Goal: Task Accomplishment & Management: Use online tool/utility

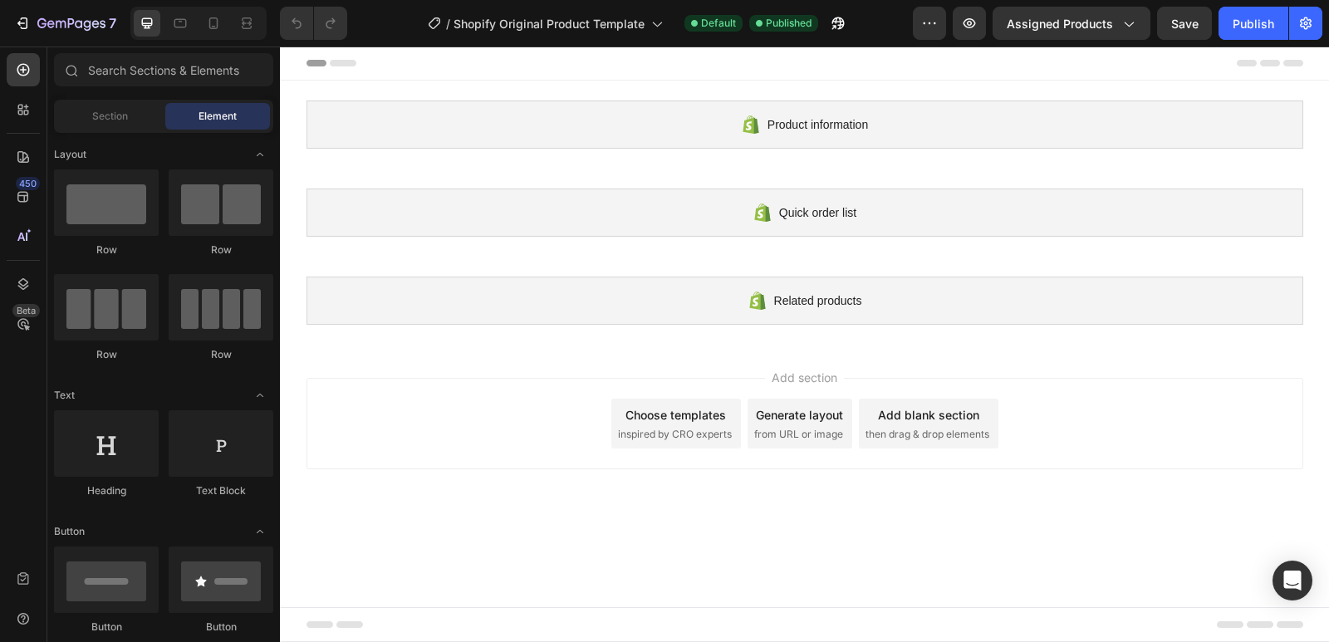
click at [668, 432] on span "inspired by CRO experts" at bounding box center [675, 434] width 114 height 15
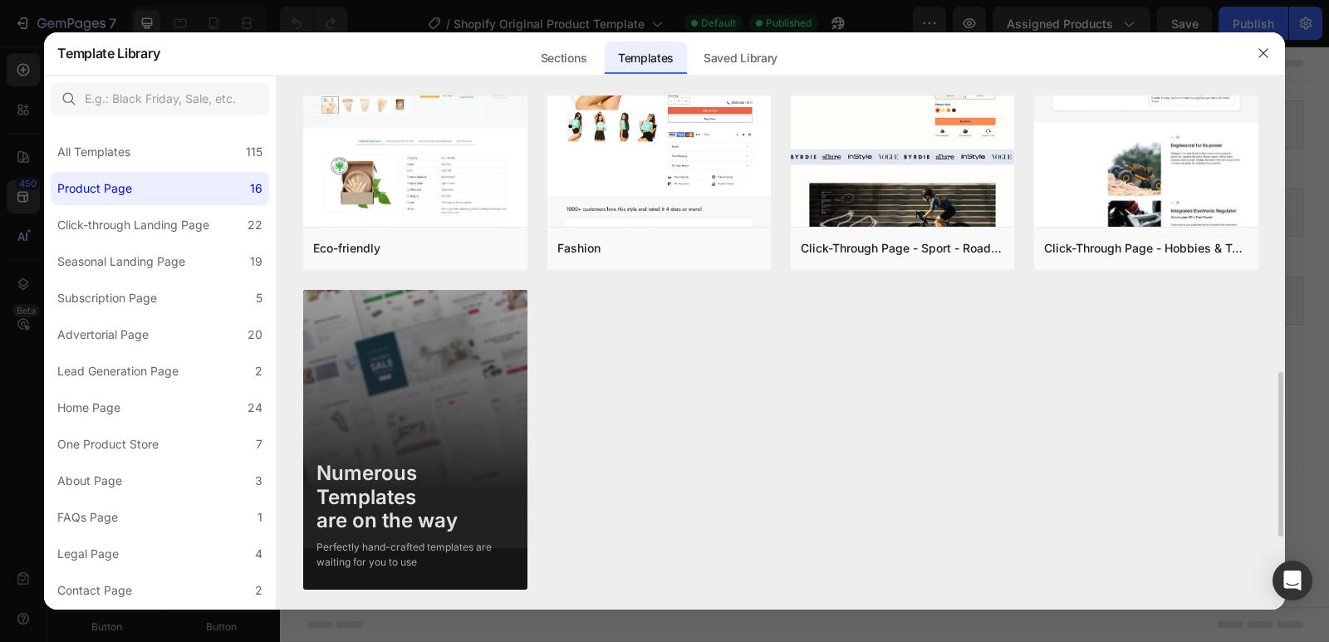
scroll to position [1037, 0]
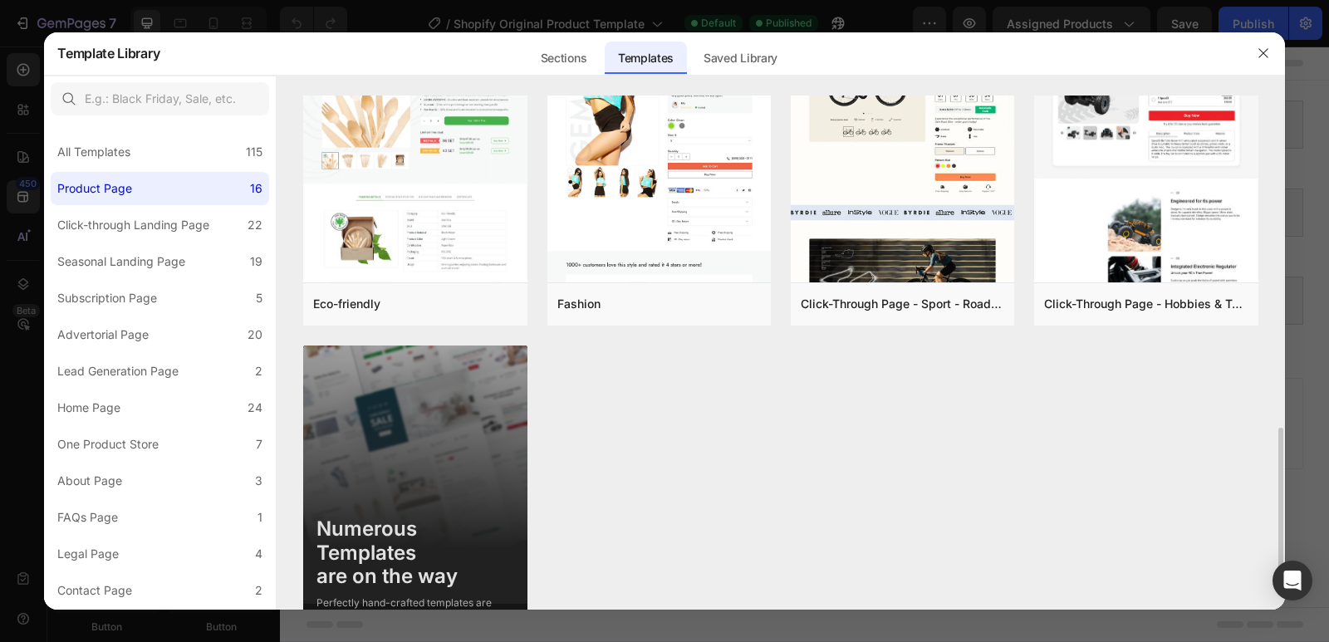
click at [437, 444] on img at bounding box center [414, 500] width 223 height 309
click at [419, 467] on img at bounding box center [414, 500] width 223 height 309
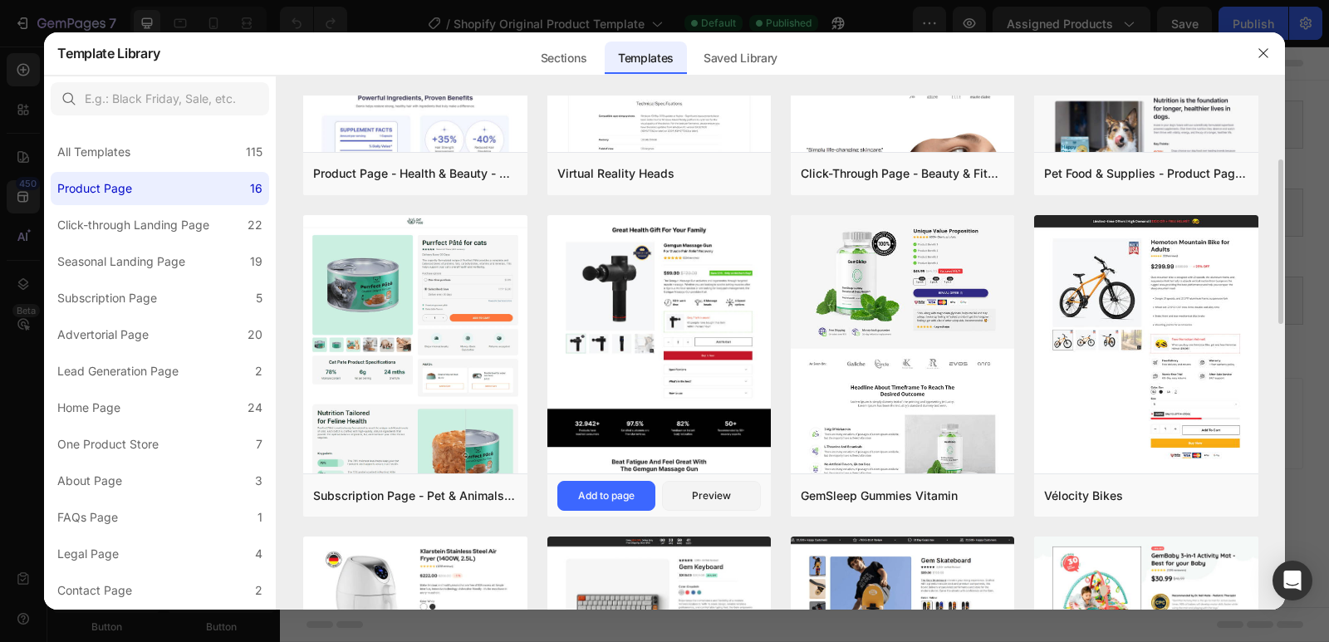
scroll to position [0, 0]
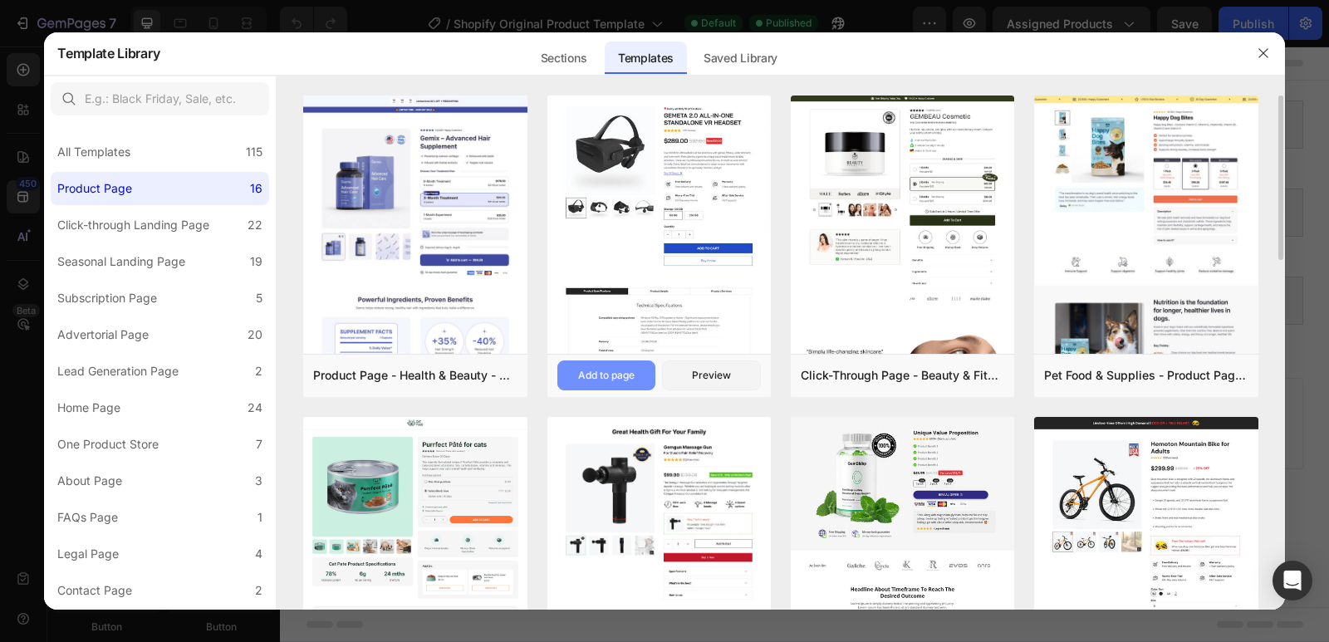
click at [594, 371] on div "Add to page" at bounding box center [606, 375] width 56 height 15
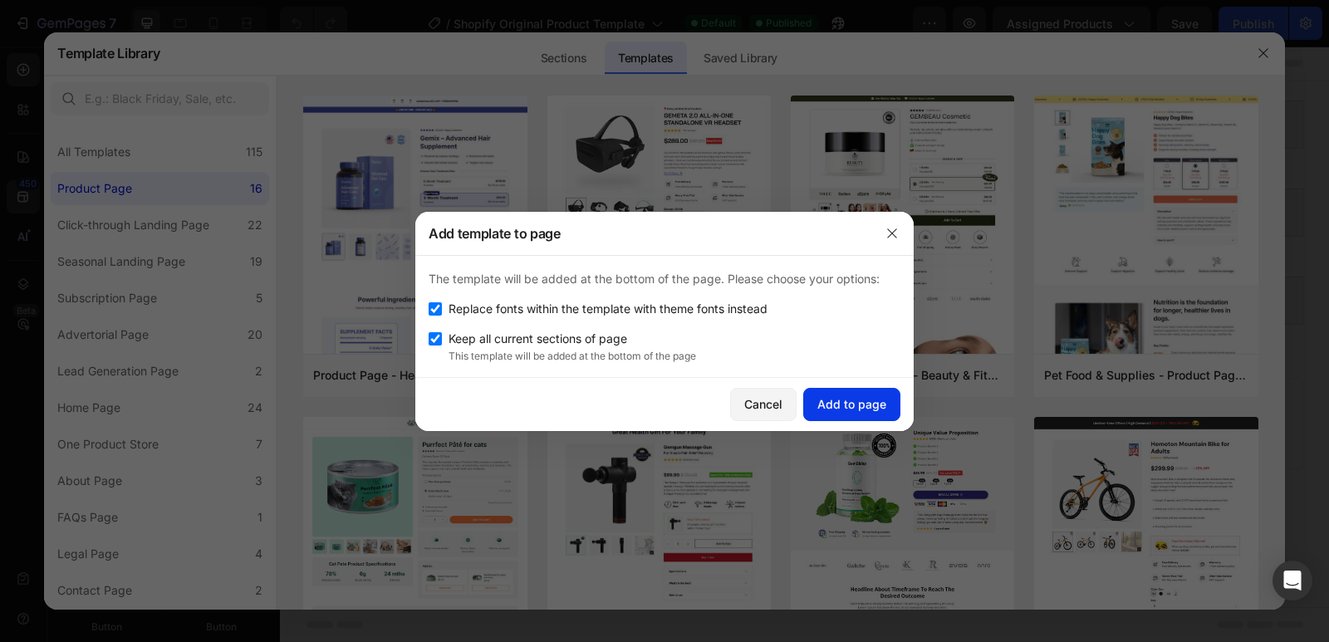
click at [847, 405] on div "Add to page" at bounding box center [851, 403] width 69 height 17
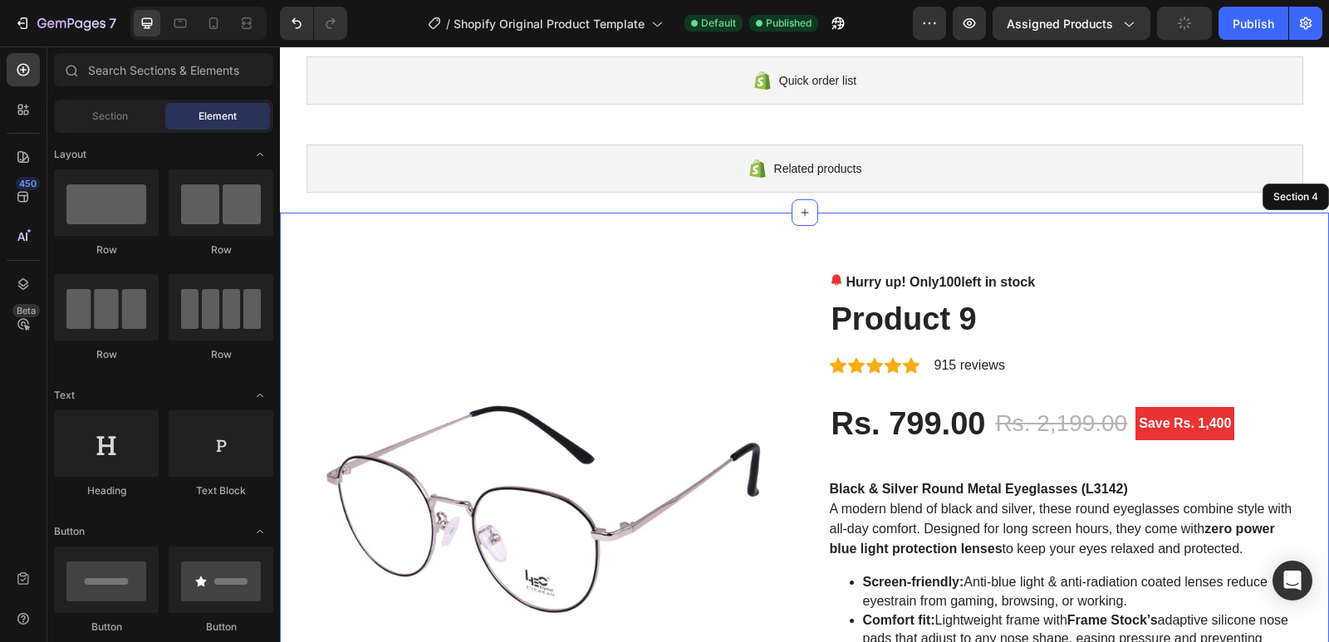
scroll to position [22, 0]
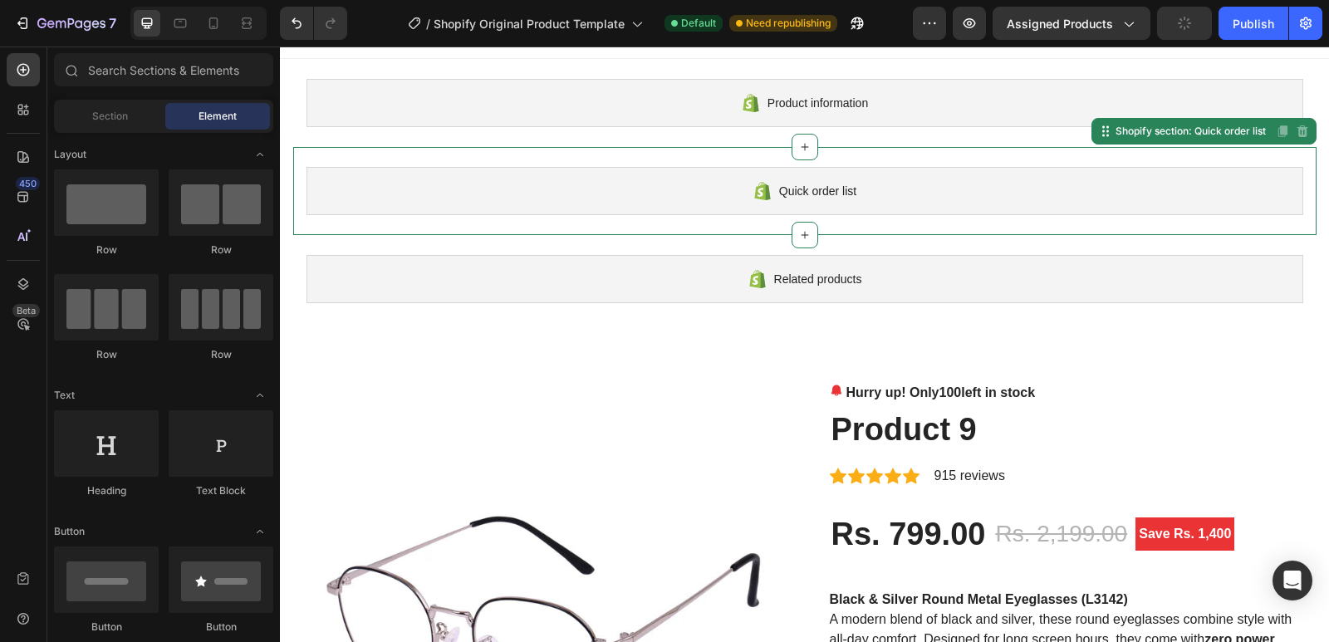
click at [819, 206] on div "Quick order list" at bounding box center [804, 191] width 997 height 48
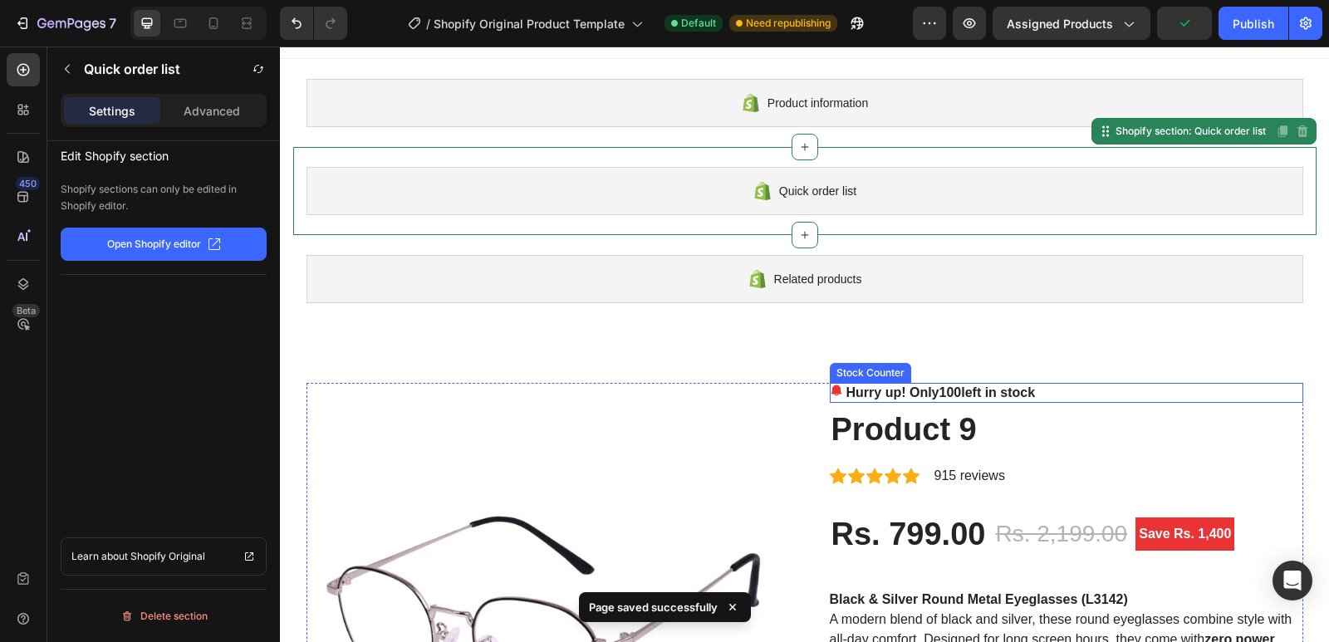
scroll to position [243, 0]
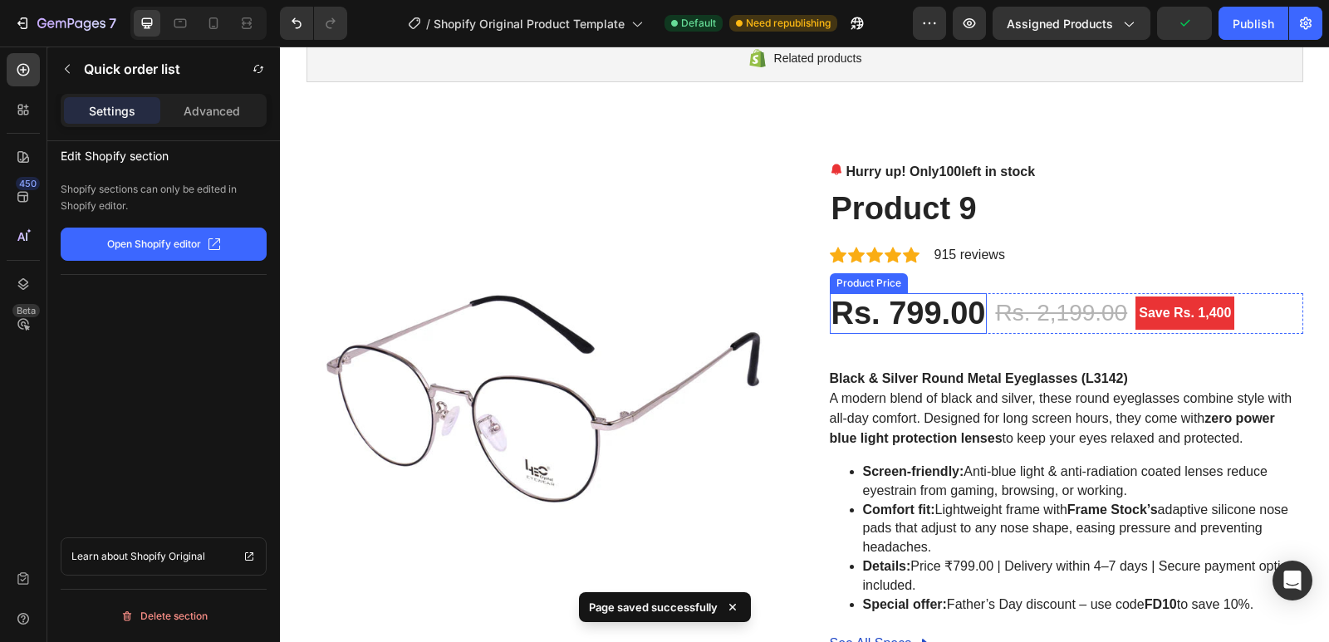
click at [836, 311] on div "Rs. 799.00" at bounding box center [909, 314] width 158 height 42
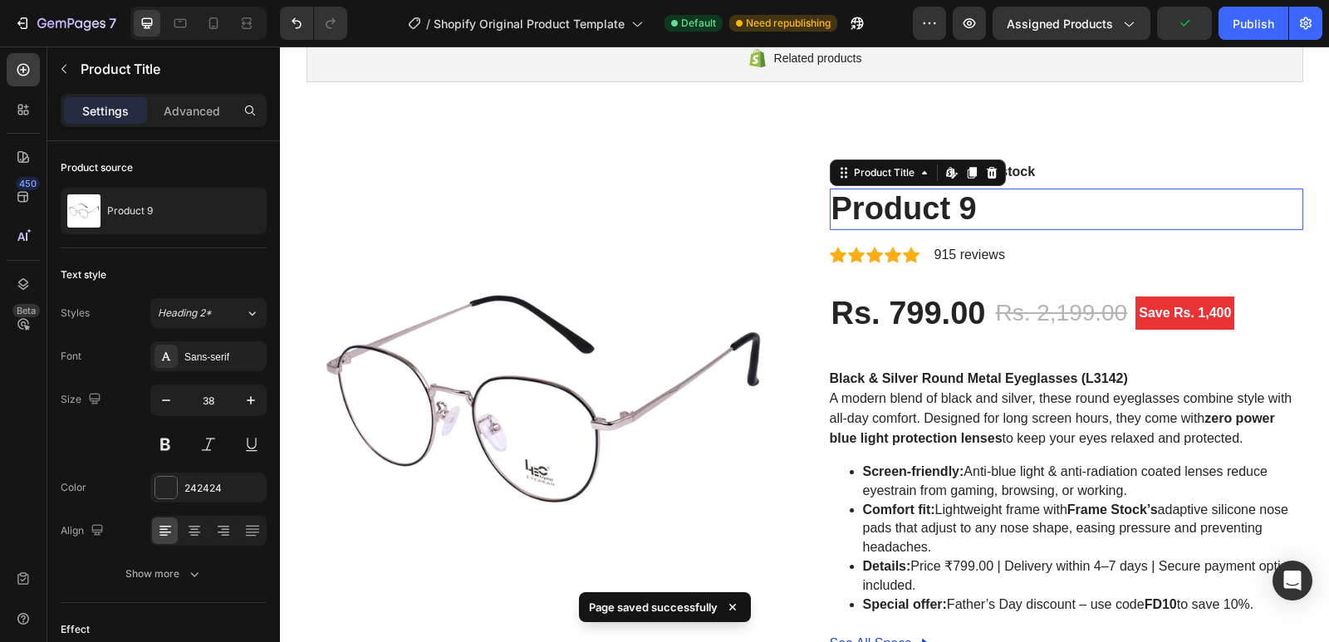
click at [900, 206] on h2 "Product 9" at bounding box center [1066, 210] width 473 height 42
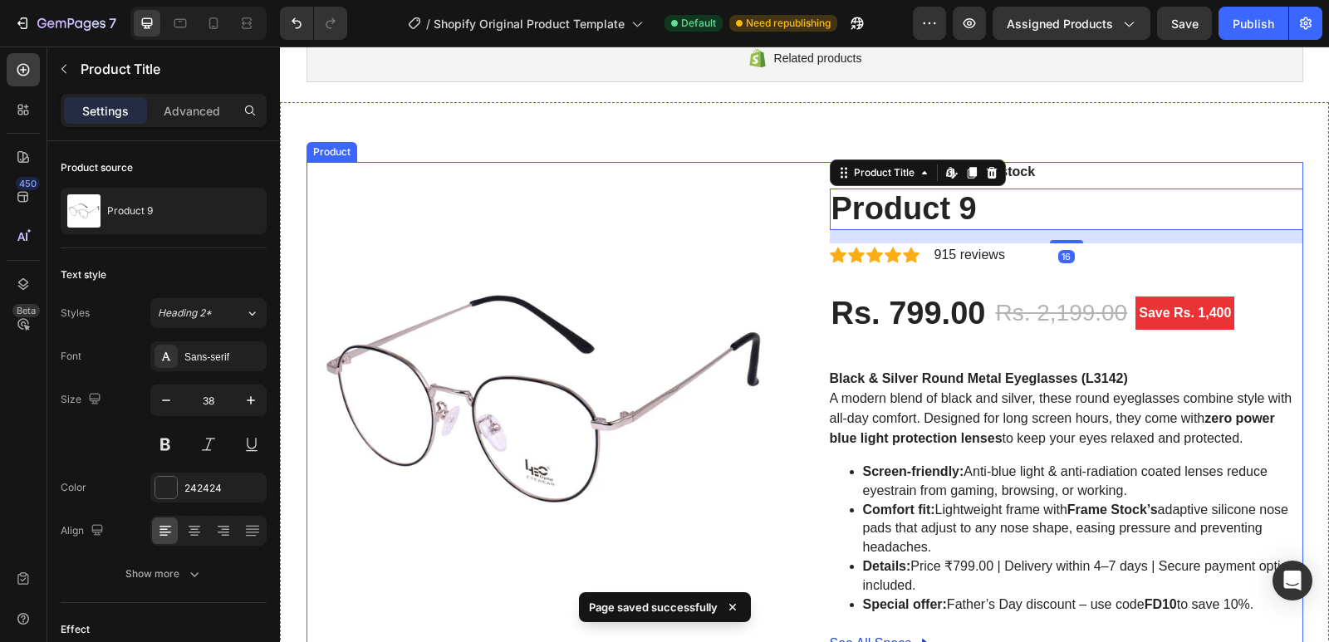
click at [1035, 182] on div "Hurry up! Only 100 left in stock Stock Counter Product 9 Product Title Edit con…" at bounding box center [1066, 651] width 473 height 979
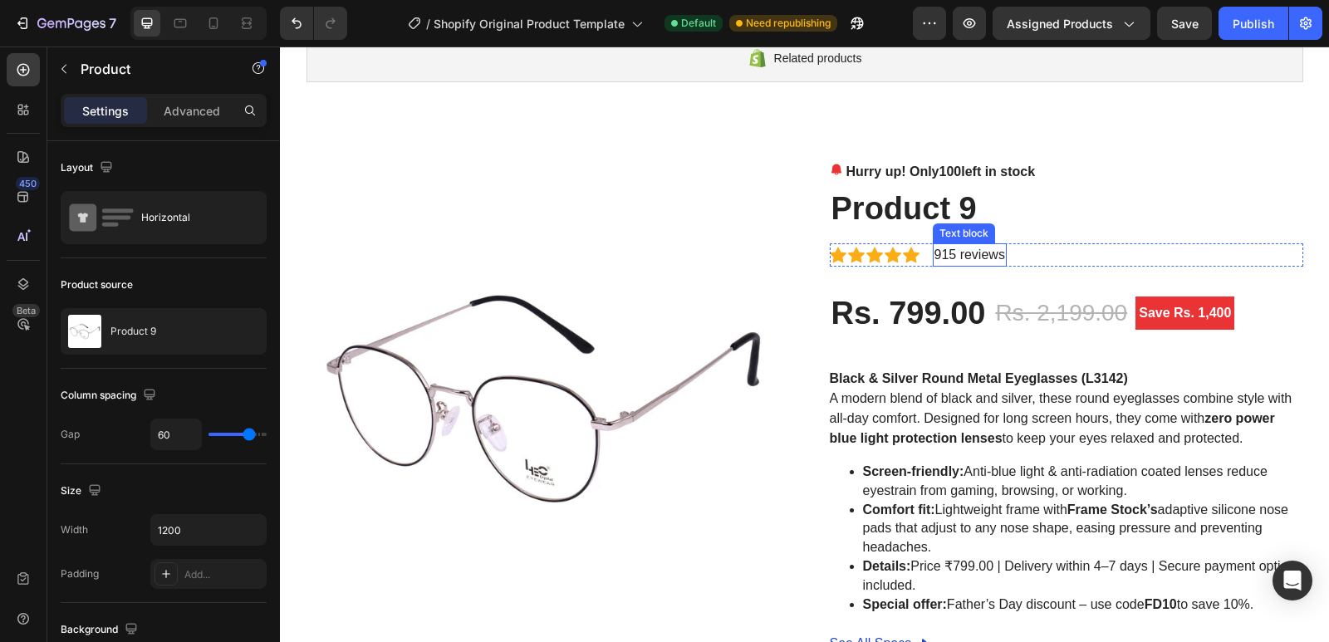
click at [960, 251] on p "915 reviews" at bounding box center [969, 255] width 71 height 20
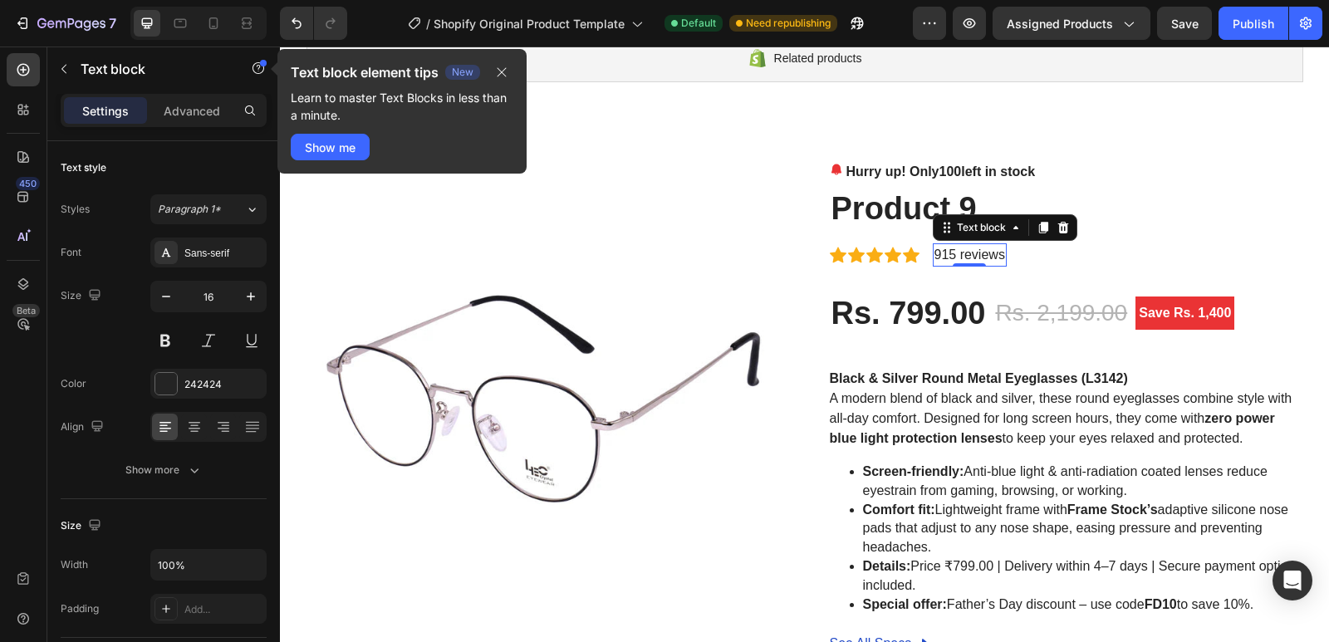
click at [960, 251] on p "915 reviews" at bounding box center [969, 255] width 71 height 20
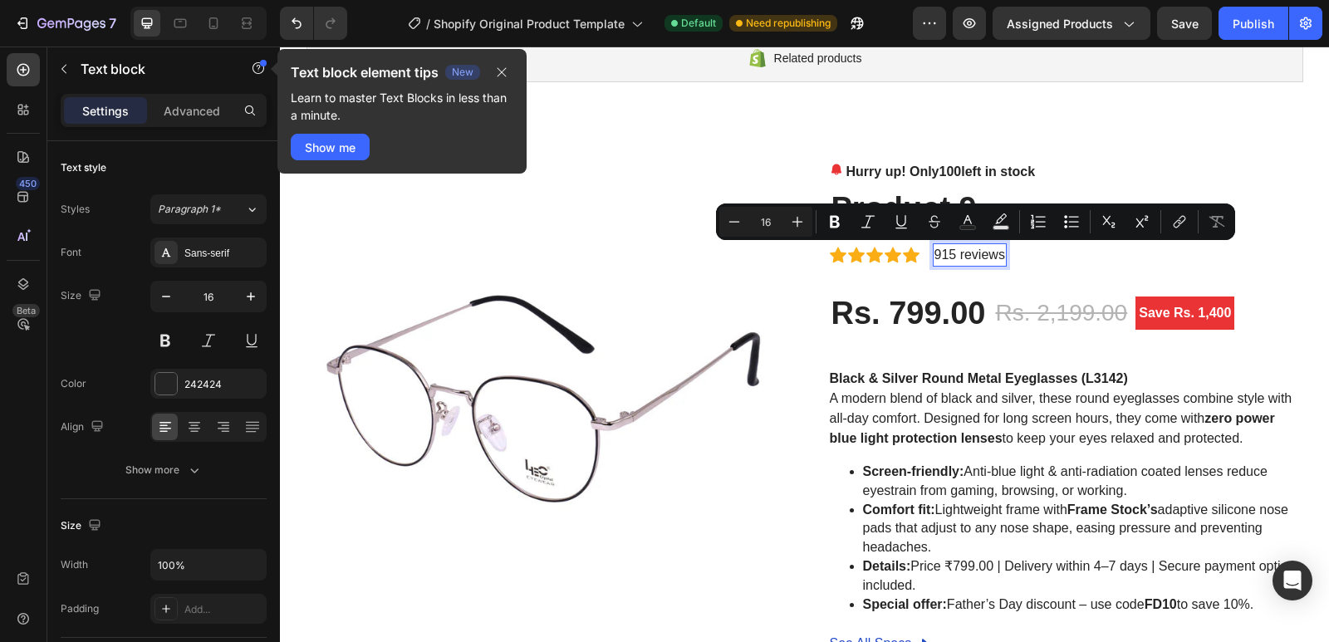
click at [949, 249] on p "915 reviews" at bounding box center [969, 255] width 71 height 20
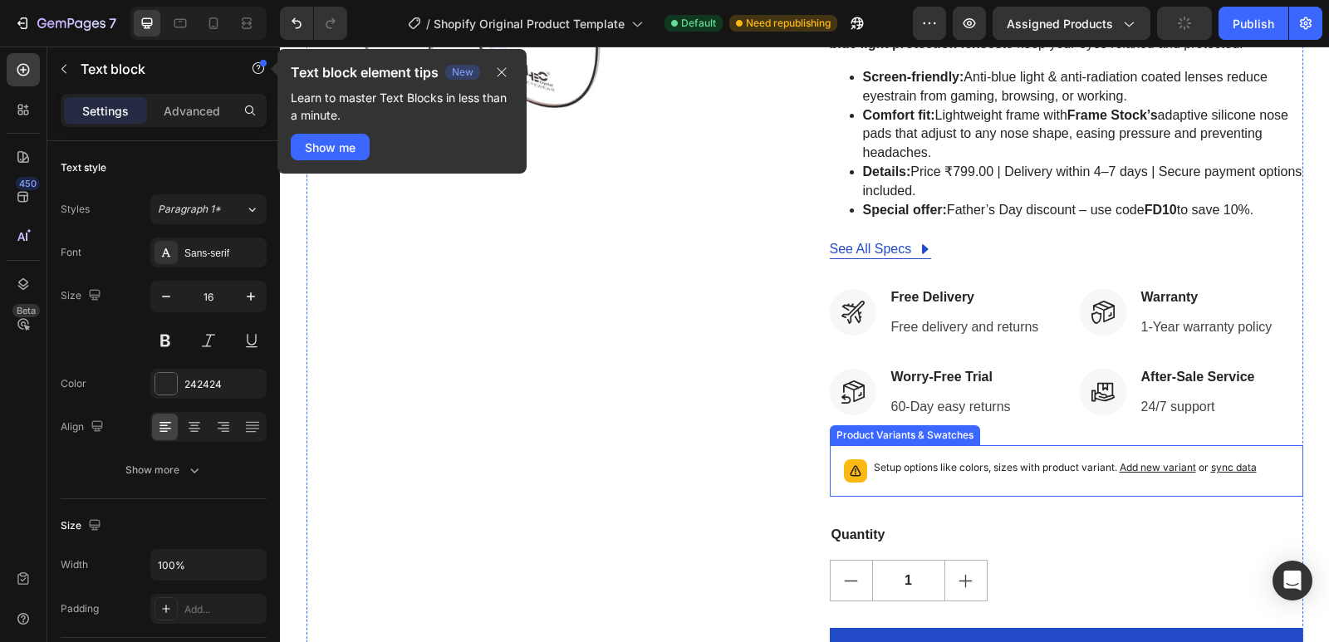
scroll to position [686, 0]
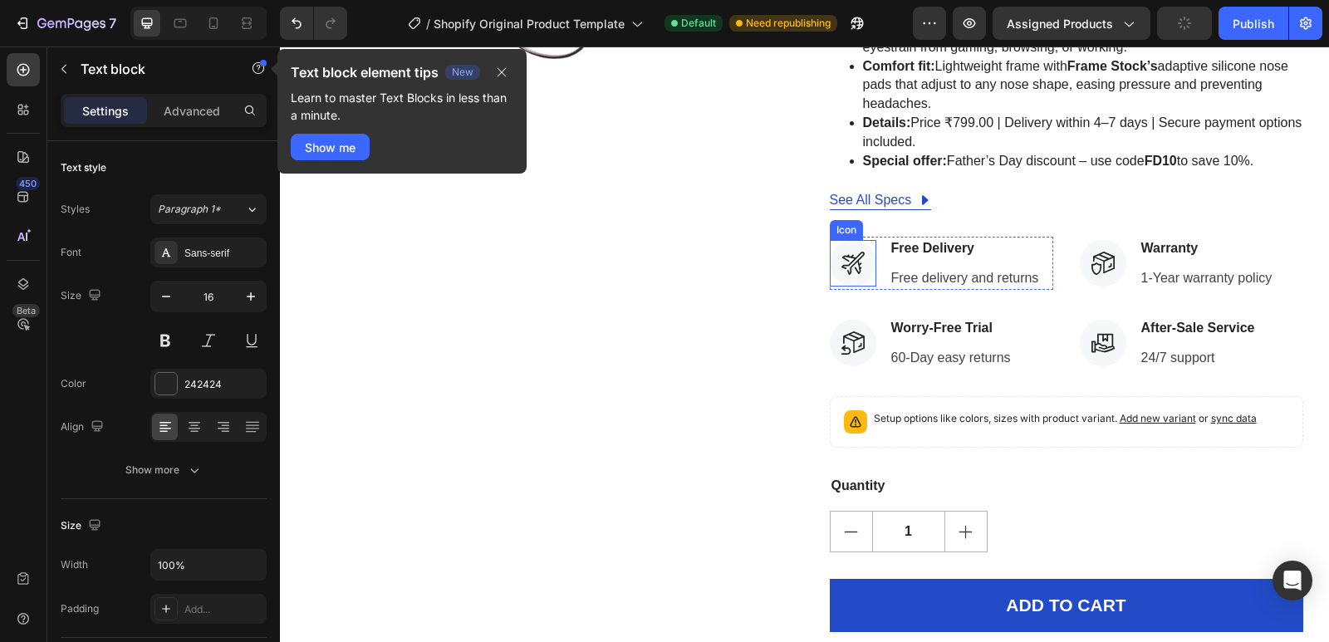
click at [836, 276] on div at bounding box center [853, 263] width 47 height 47
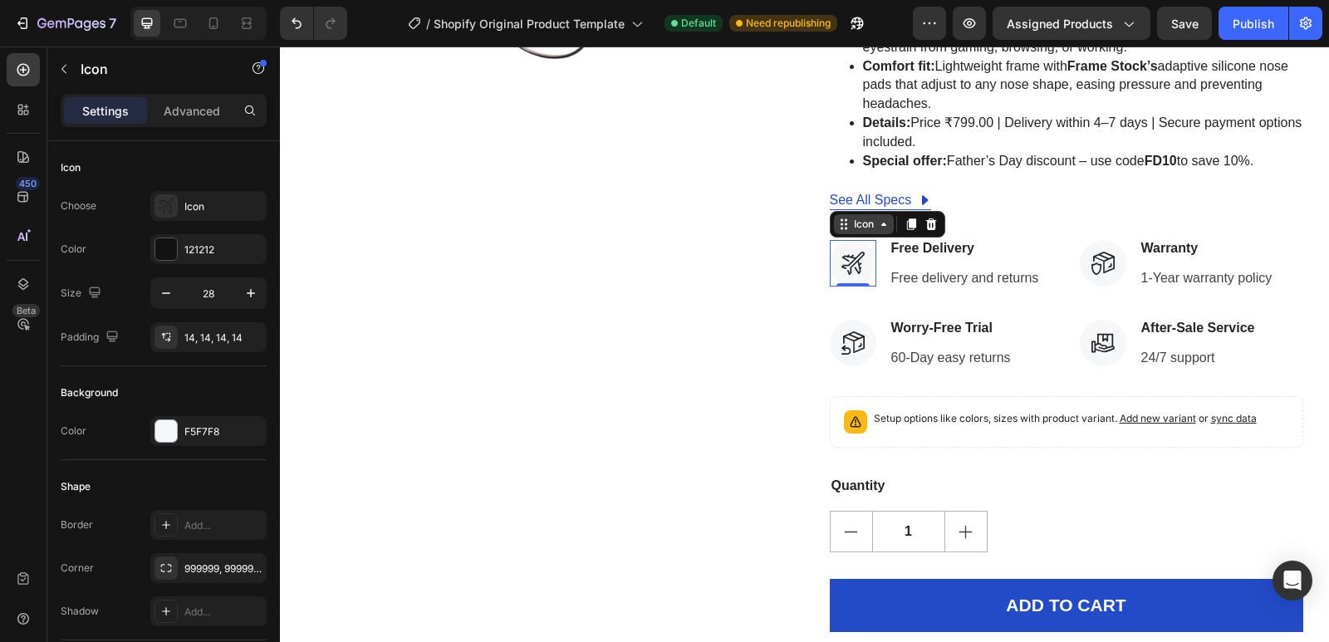
click at [860, 224] on div "Icon" at bounding box center [864, 224] width 27 height 0
click at [846, 262] on icon at bounding box center [852, 263] width 23 height 23
click at [852, 224] on div "Icon" at bounding box center [864, 224] width 27 height 0
click at [856, 224] on div "Icon" at bounding box center [864, 224] width 27 height 0
click at [841, 261] on icon at bounding box center [852, 263] width 23 height 23
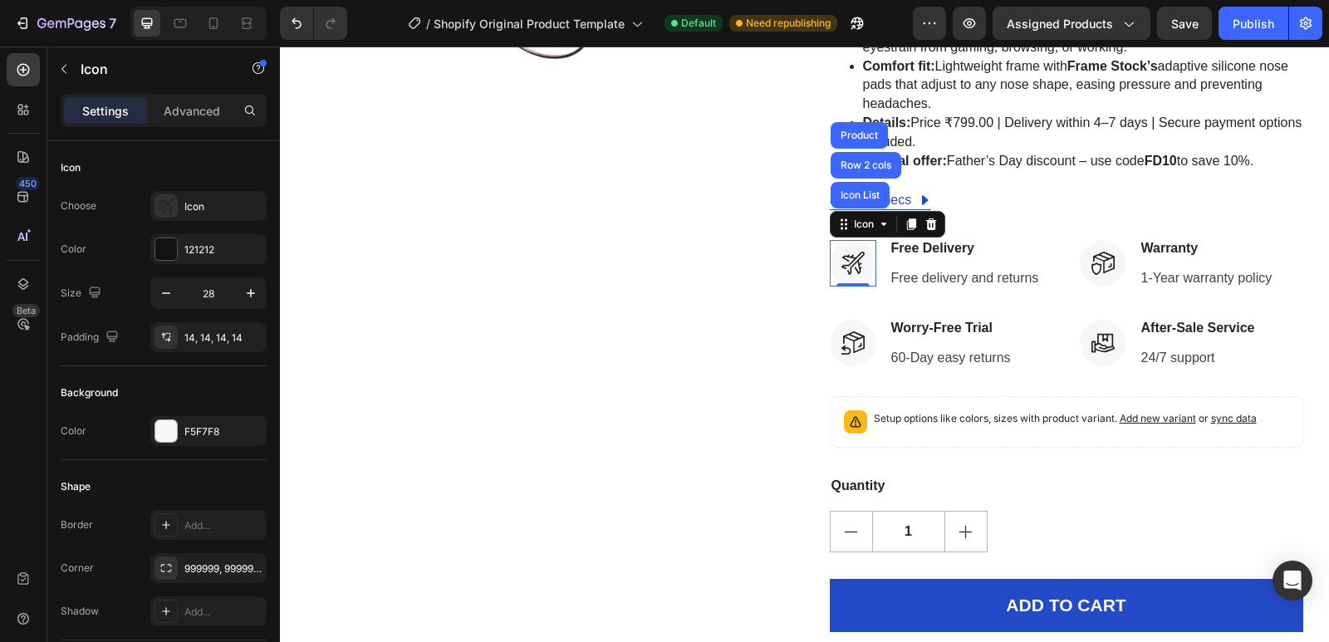
click at [841, 259] on icon at bounding box center [852, 263] width 23 height 23
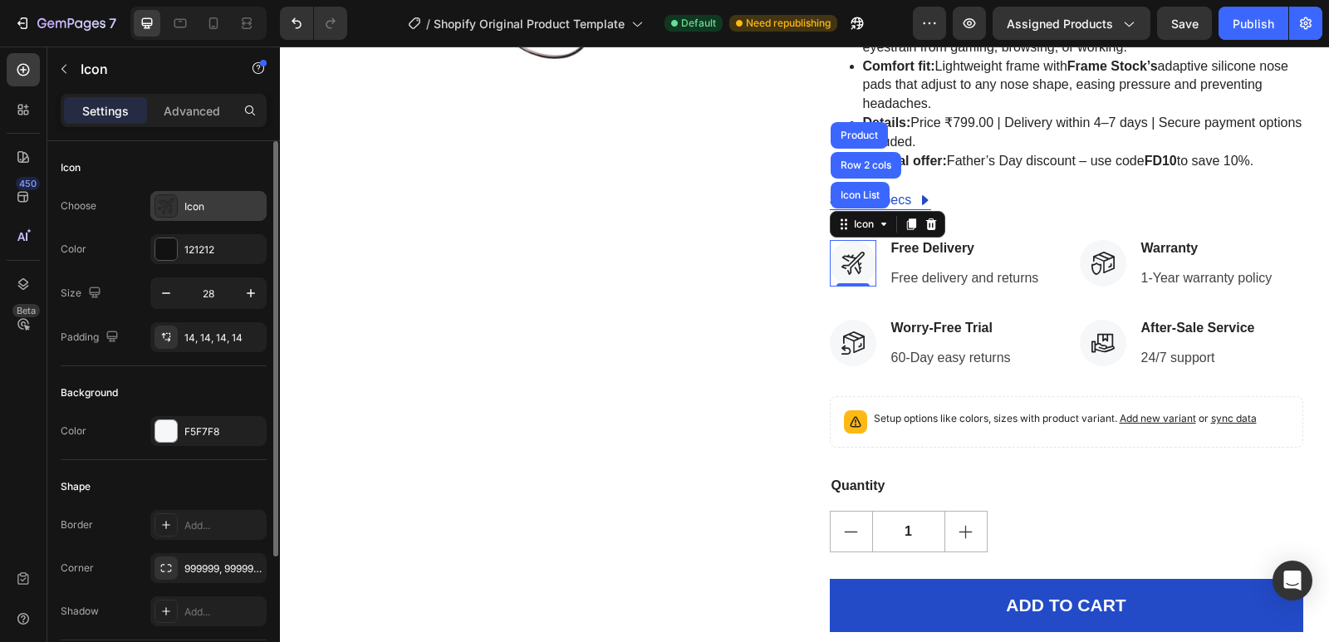
click at [208, 209] on div "Icon" at bounding box center [223, 206] width 78 height 15
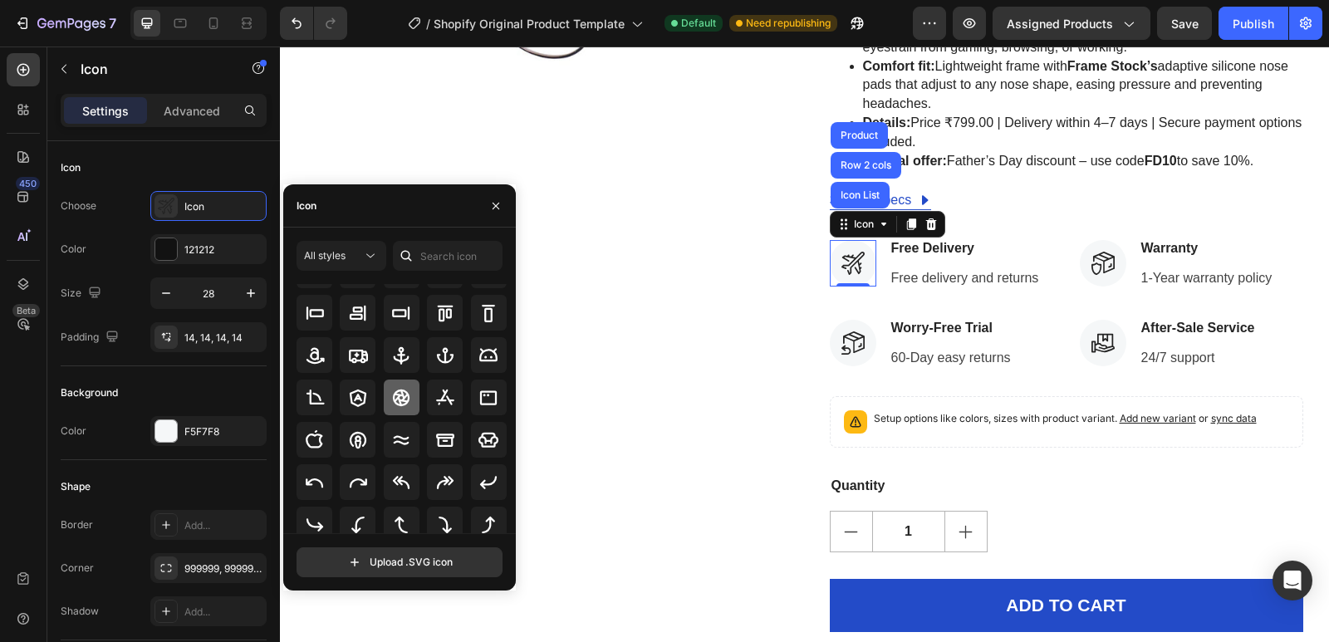
scroll to position [183, 0]
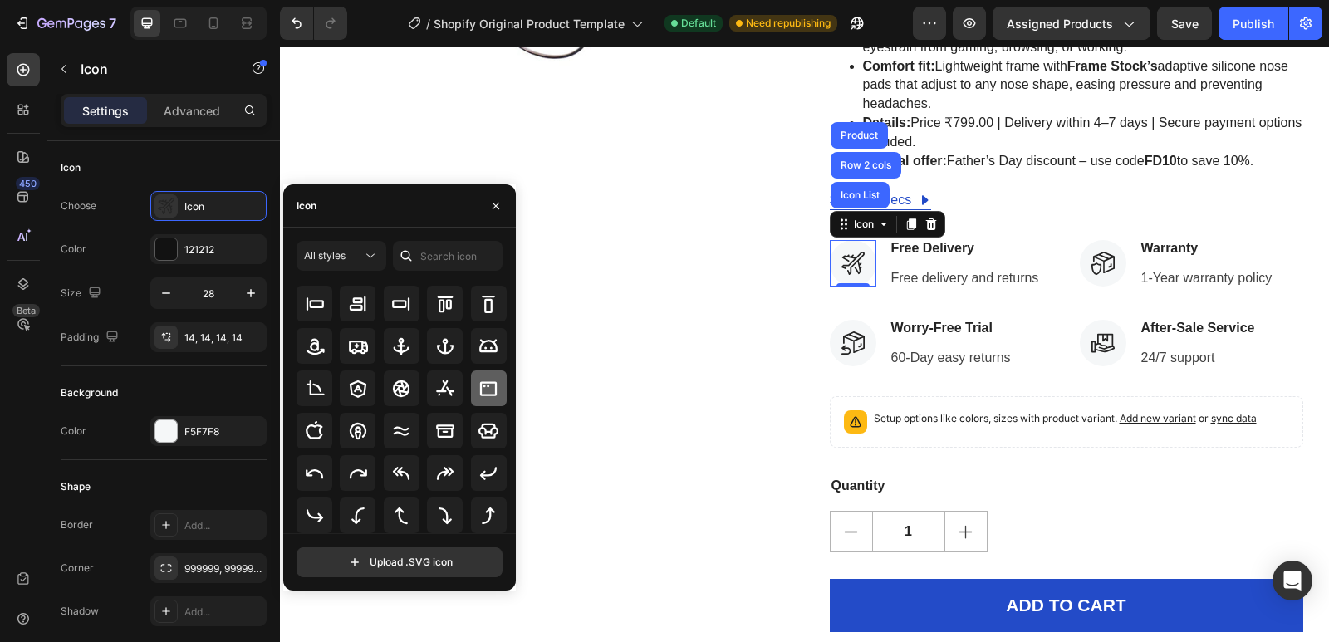
click at [478, 393] on icon at bounding box center [488, 389] width 20 height 20
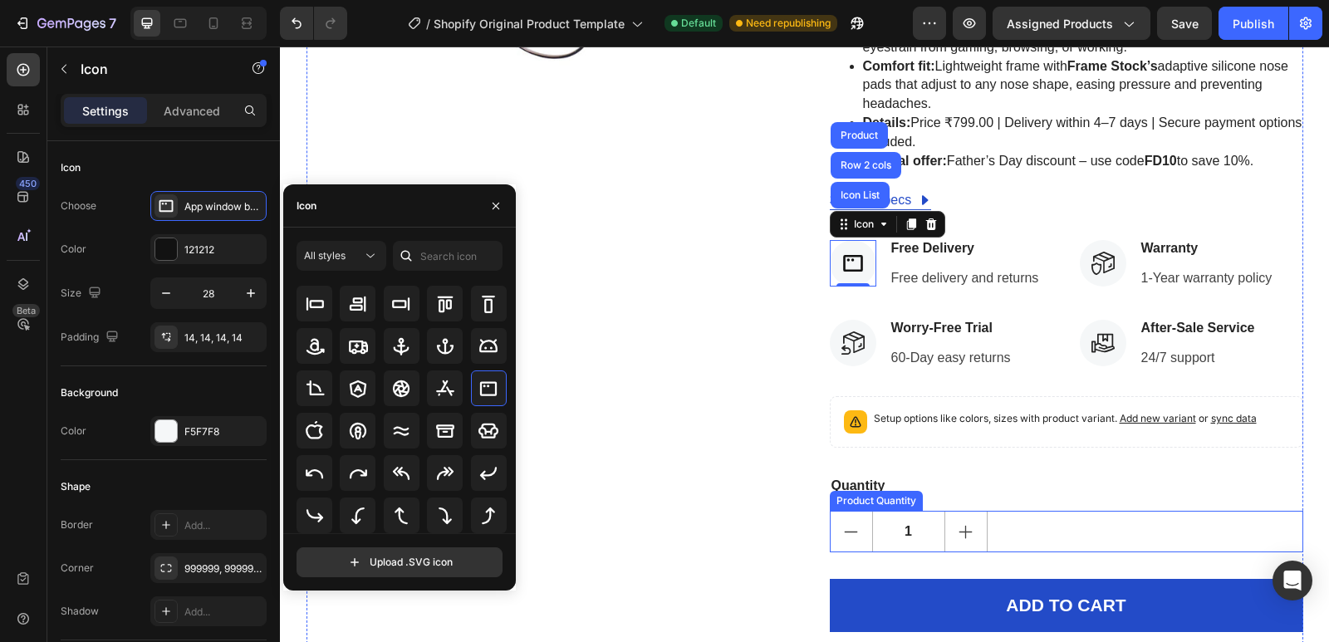
click at [1145, 514] on div "1" at bounding box center [1066, 532] width 473 height 42
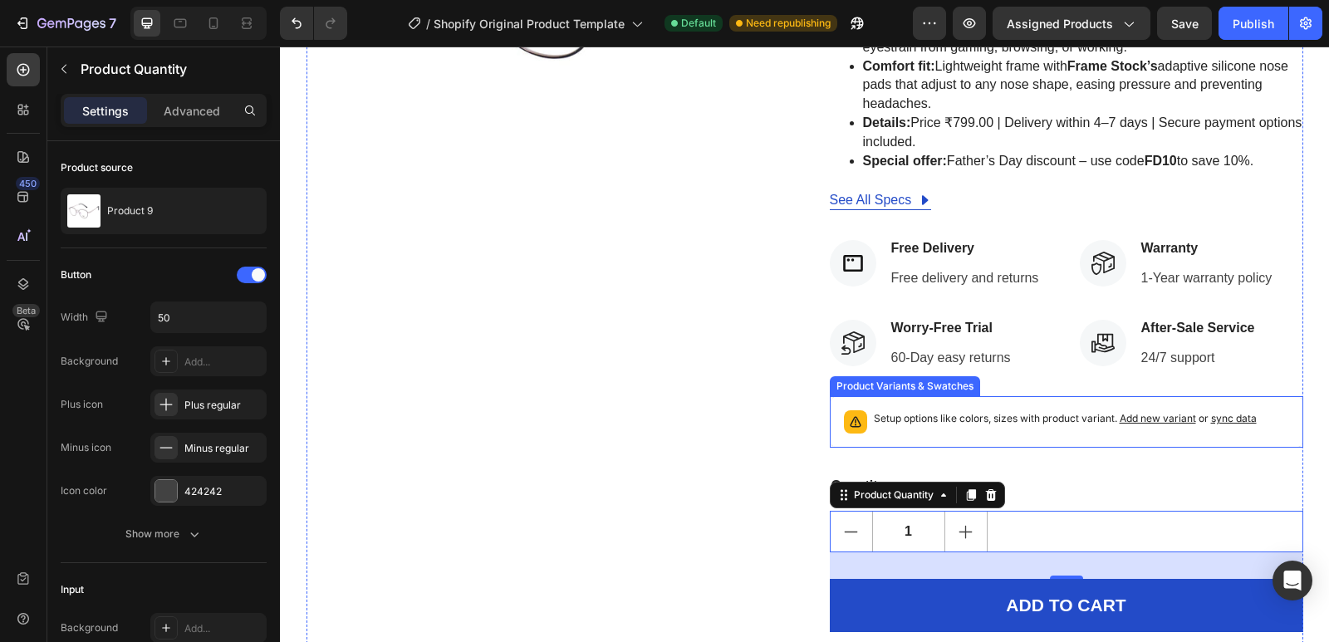
click at [966, 430] on div "Setup options like colors, sizes with product variant. Add new variant or sync …" at bounding box center [1065, 421] width 383 height 23
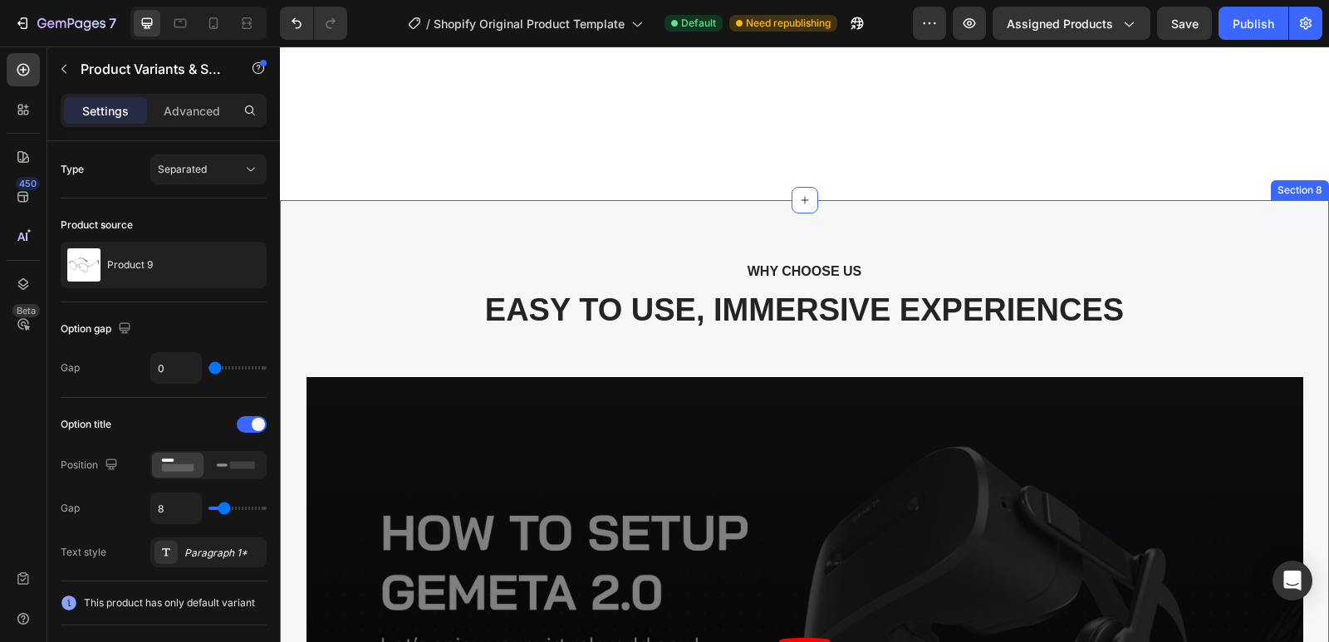
scroll to position [3731, 0]
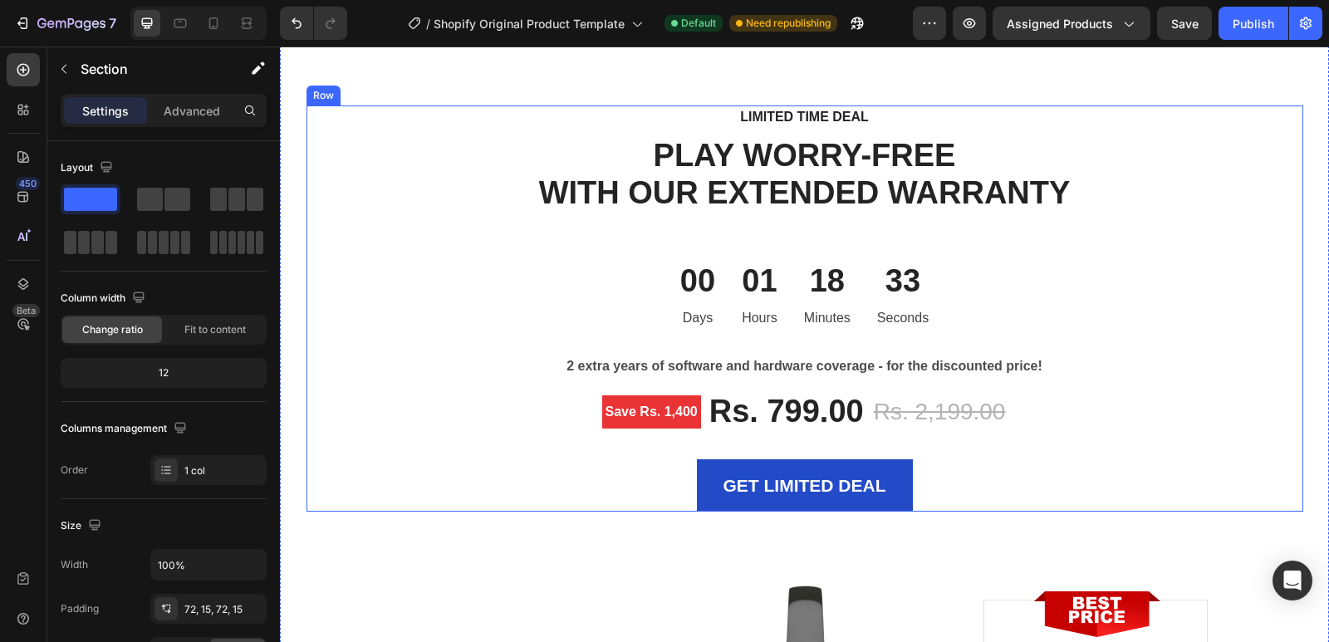
scroll to position [3842, 0]
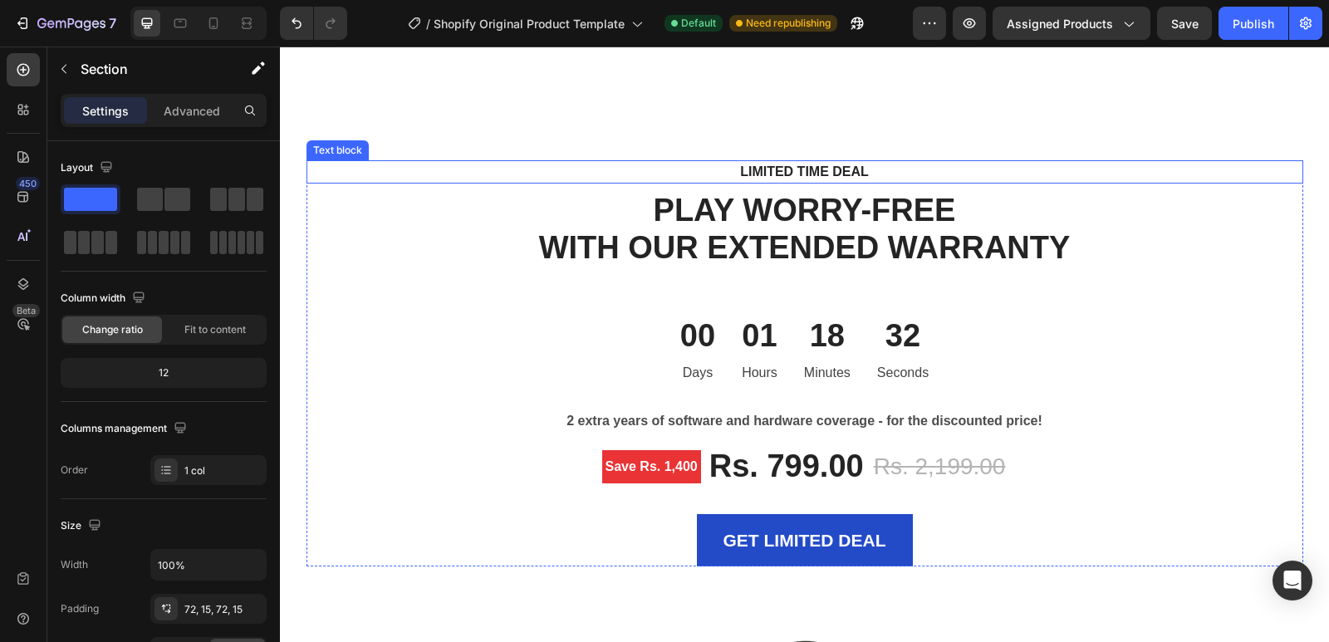
click at [631, 174] on p "LIMITED TIME DEAL" at bounding box center [804, 172] width 967 height 20
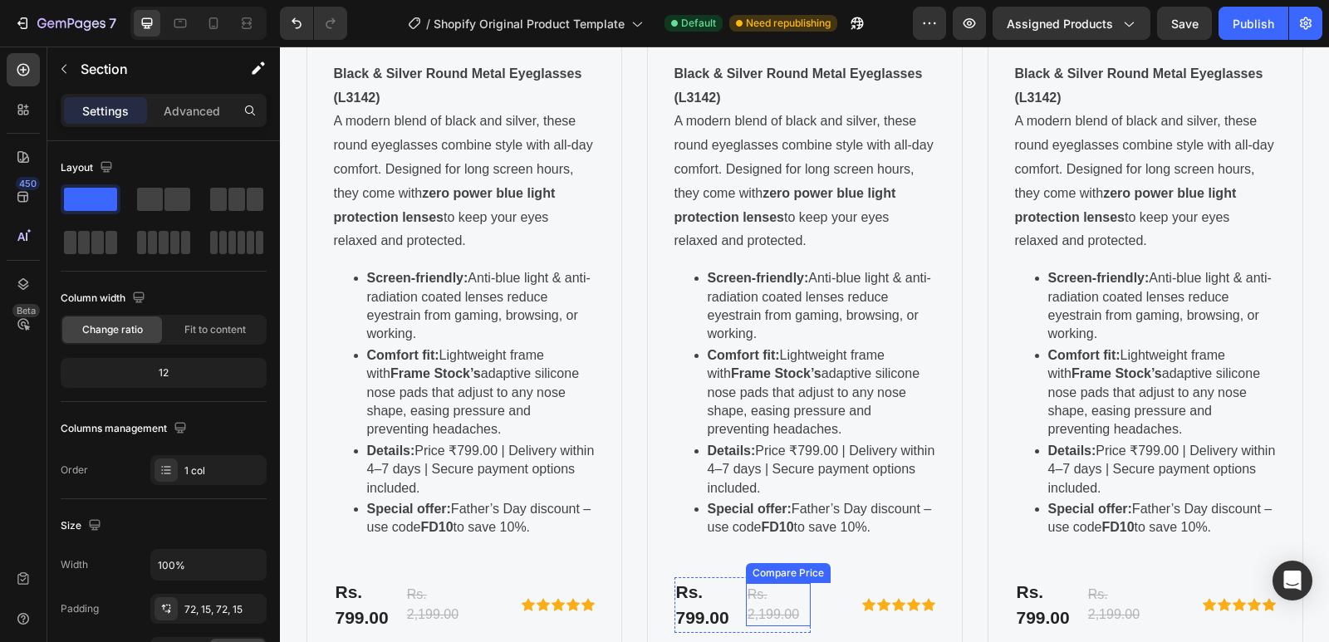
scroll to position [4395, 0]
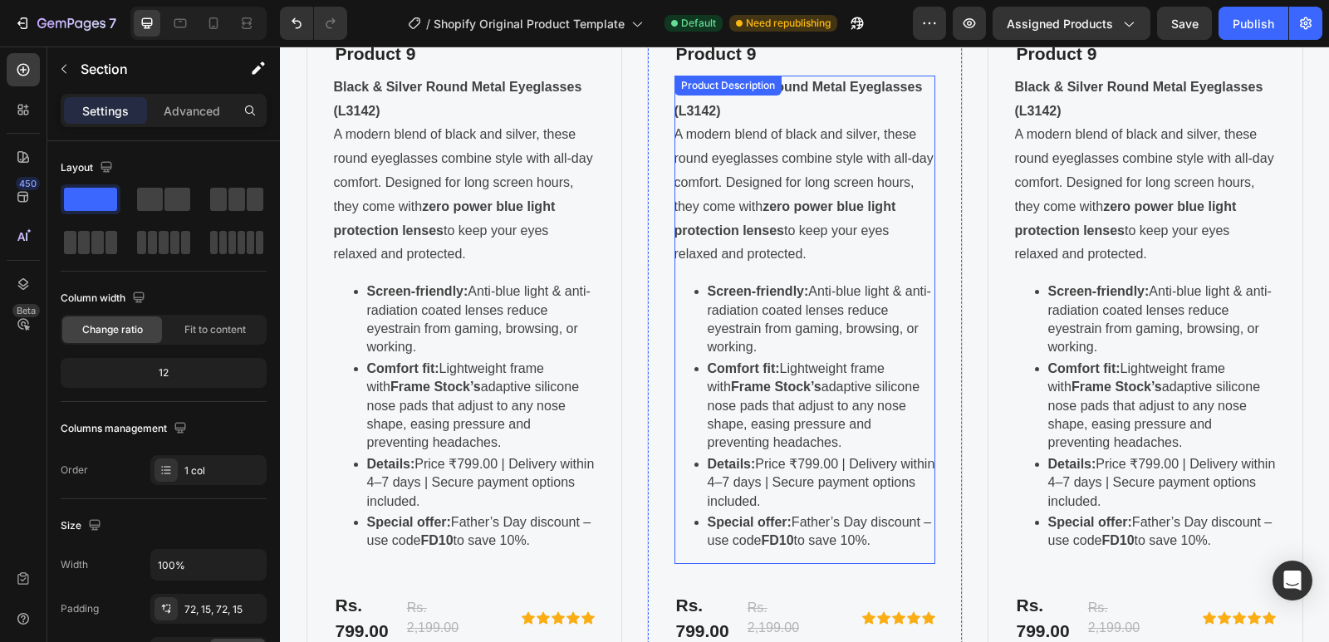
click at [795, 425] on p "Comfort fit: Lightweight frame with Frame Stock’s adaptive silicone nose pads t…" at bounding box center [822, 406] width 228 height 93
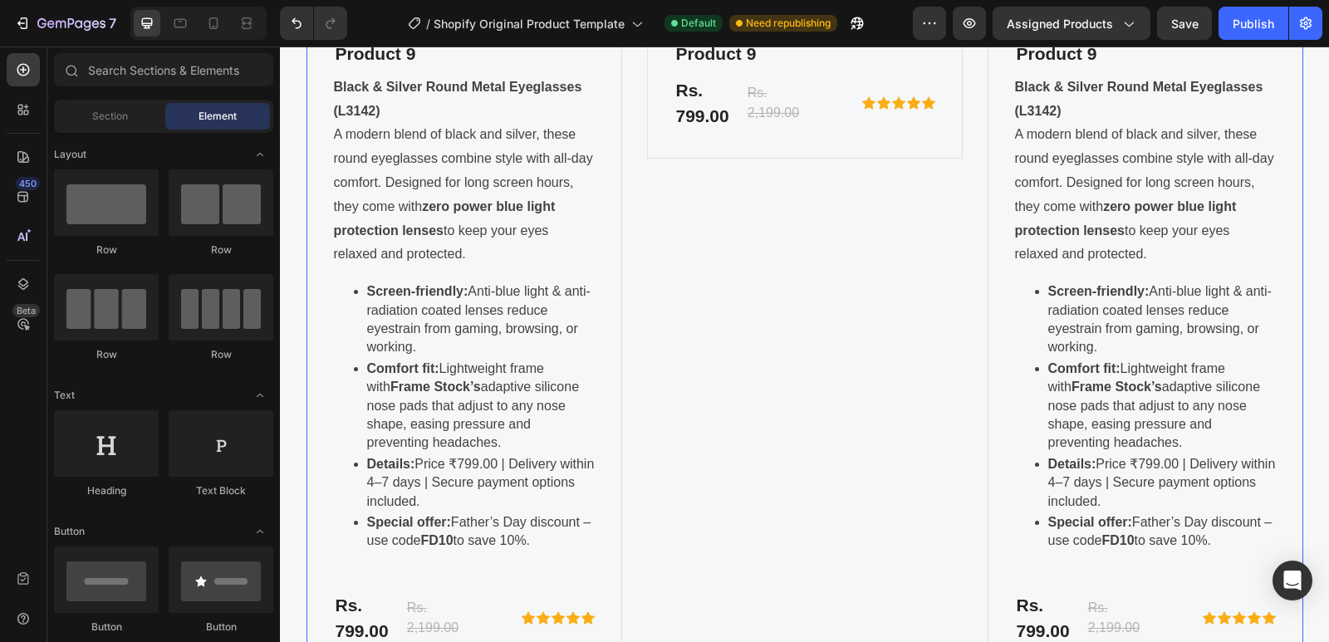
click at [781, 397] on div "Product Images Product 9 Product Title Rs. 799.00 Product Price Product Price R…" at bounding box center [805, 198] width 316 height 949
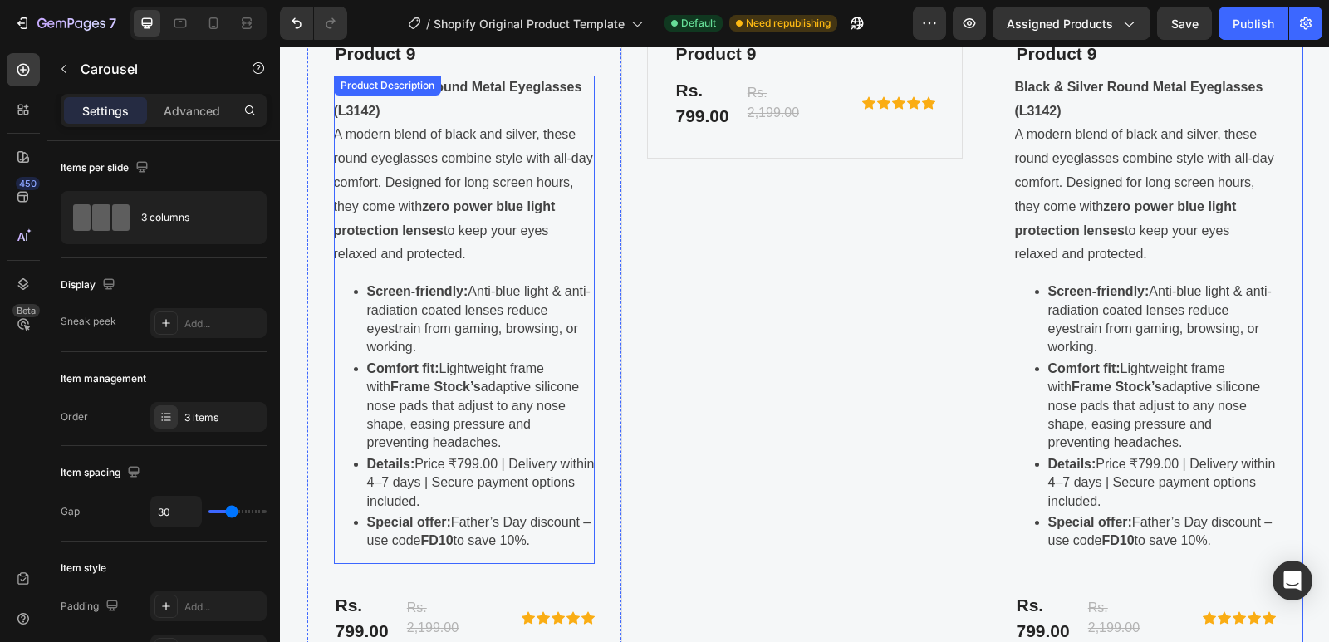
click at [535, 386] on p "Comfort fit: Lightweight frame with Frame Stock’s adaptive silicone nose pads t…" at bounding box center [481, 406] width 228 height 93
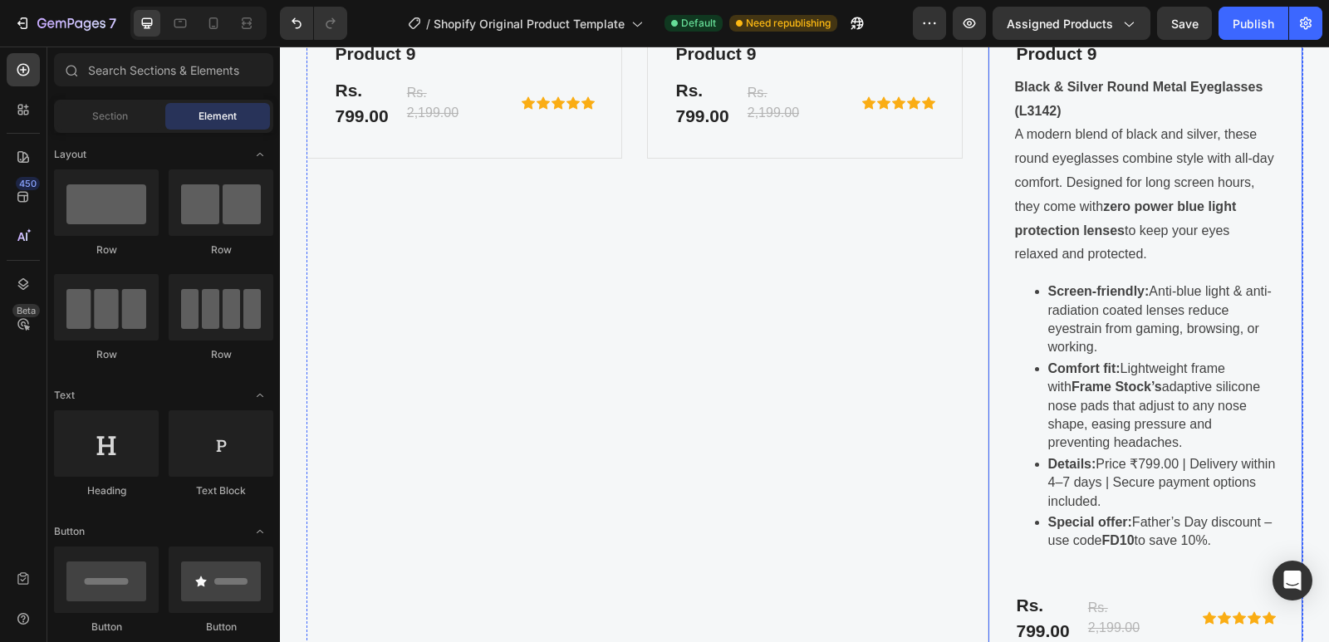
click at [1269, 390] on div "Product Images Product 9 Product Title Black & Silver Round Metal Eyeglasses (L…" at bounding box center [1146, 198] width 316 height 949
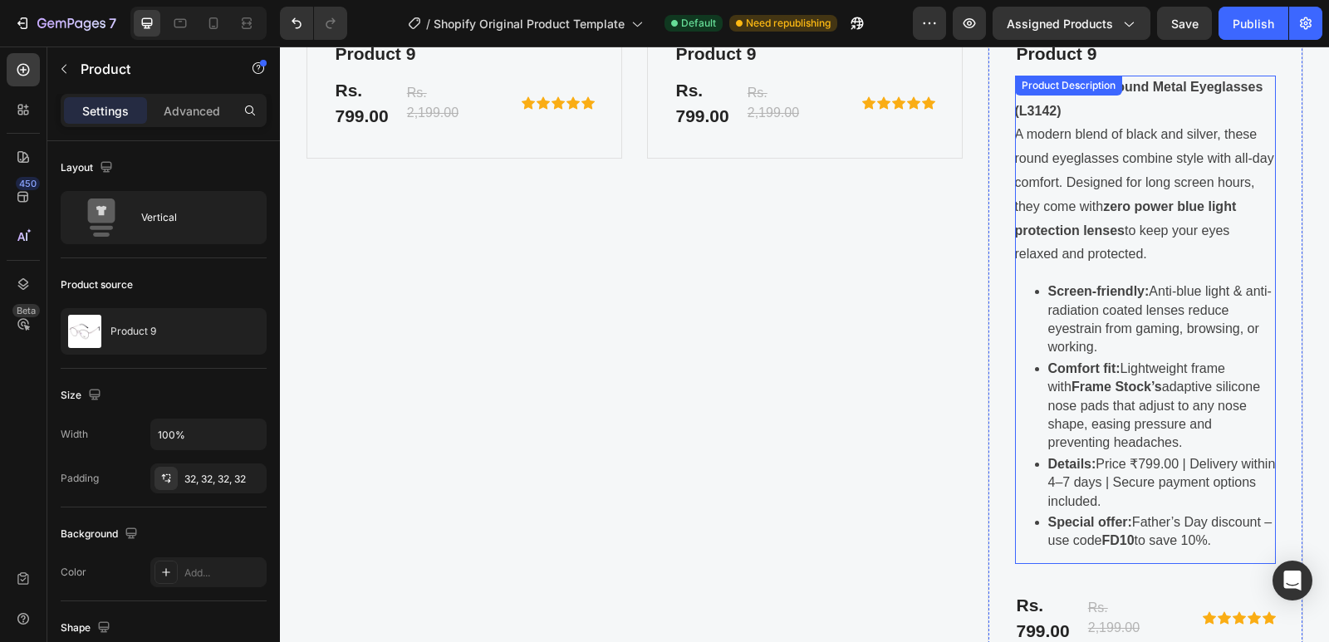
click at [1210, 391] on p "Comfort fit: Lightweight frame with Frame Stock’s adaptive silicone nose pads t…" at bounding box center [1162, 406] width 228 height 93
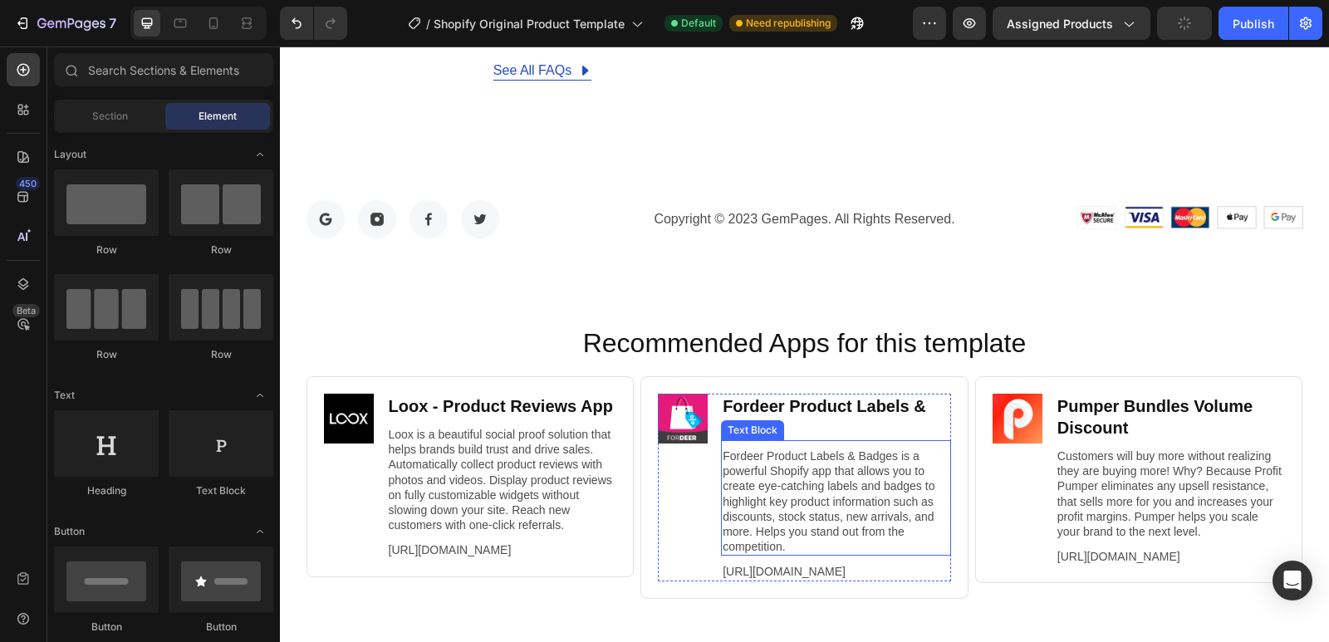
scroll to position [5226, 0]
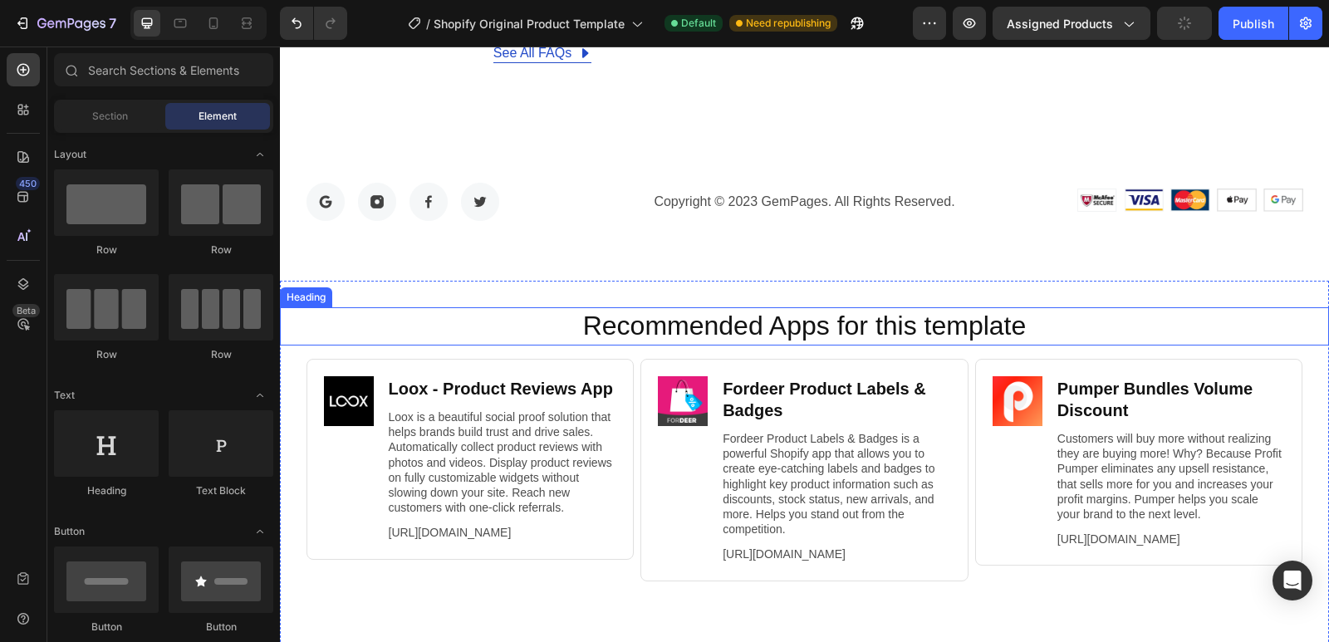
click at [560, 319] on h2 "Recommended Apps for this template" at bounding box center [805, 326] width 1016 height 38
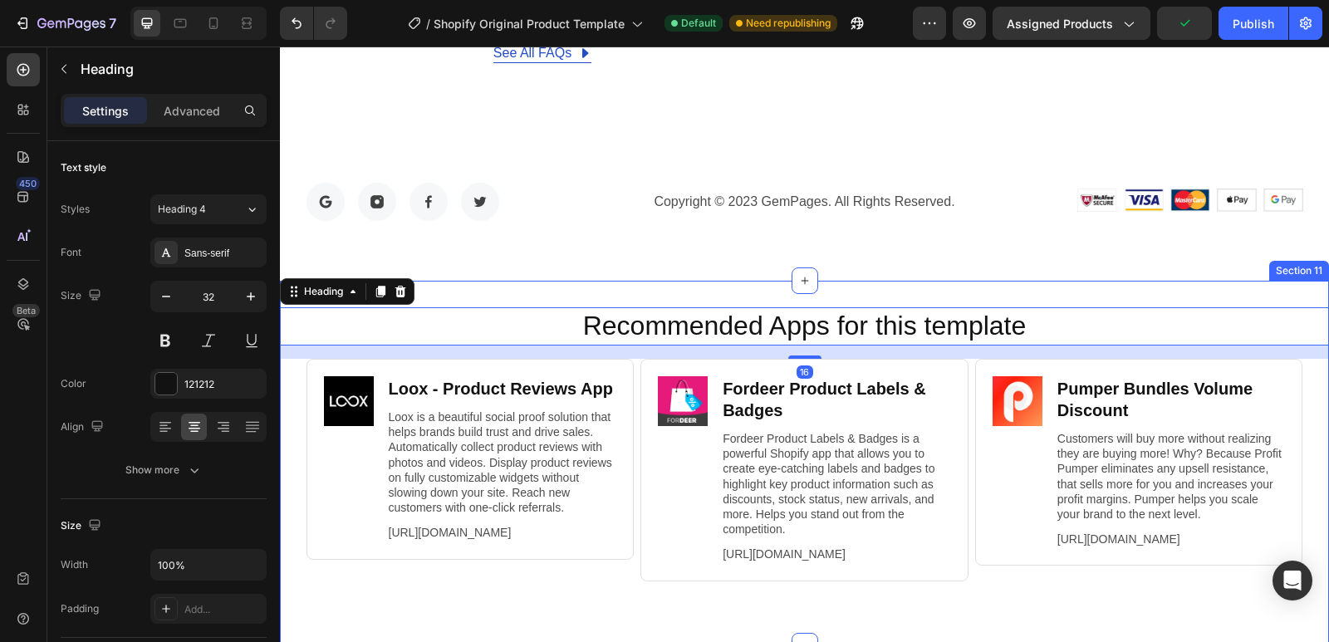
click at [556, 297] on div "Recommended Apps for this template Heading 16 Image Loox ‑ Product Reviews App …" at bounding box center [804, 463] width 1049 height 365
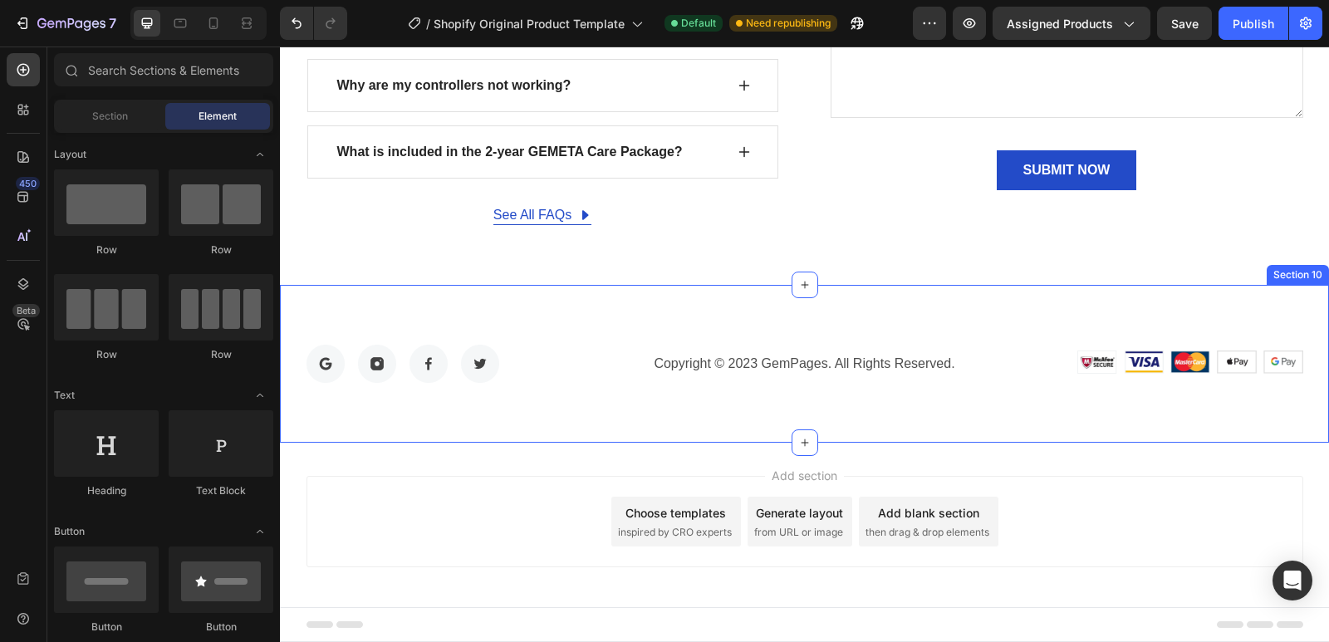
scroll to position [5064, 0]
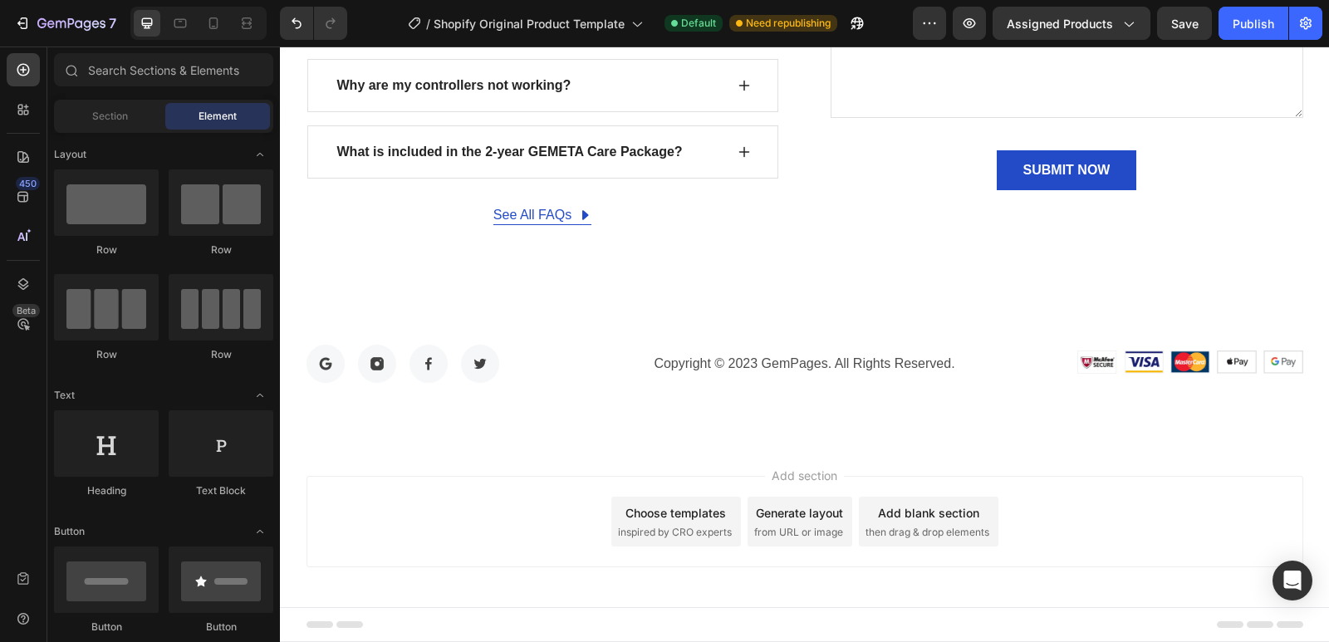
click at [524, 538] on div "Add section Choose templates inspired by CRO experts Generate layout from URL o…" at bounding box center [804, 521] width 997 height 91
click at [921, 467] on div "Add section Choose templates inspired by CRO experts Generate layout from URL o…" at bounding box center [804, 525] width 1049 height 164
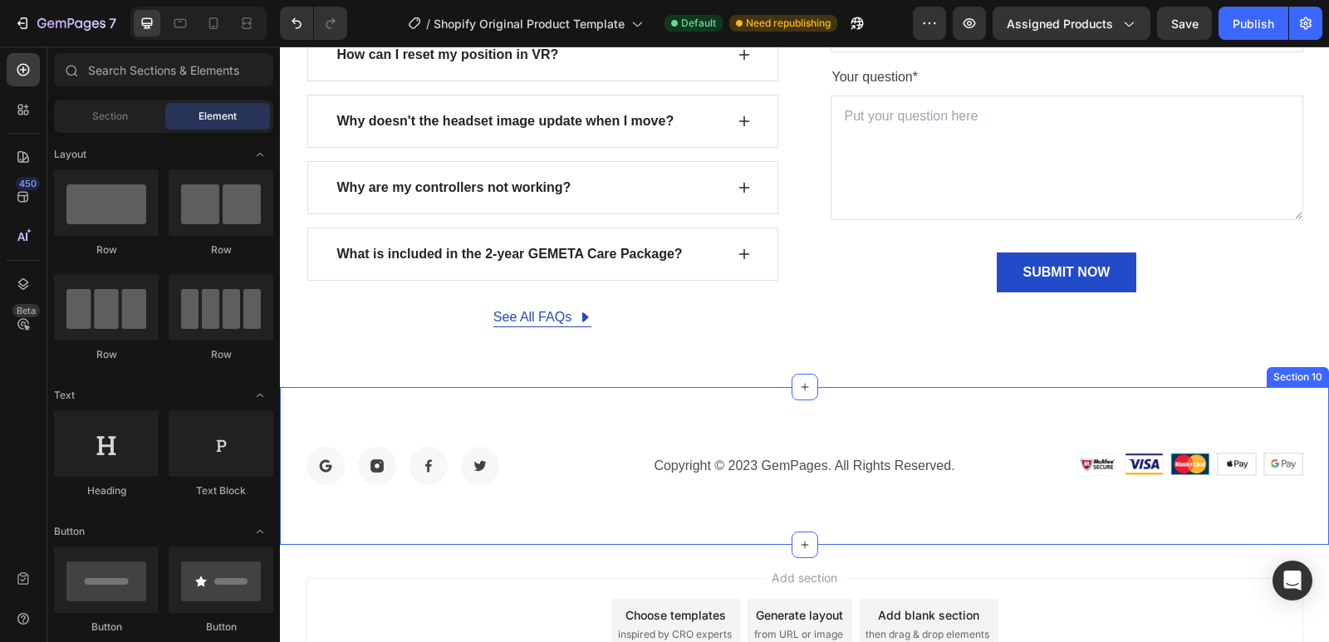
click at [924, 429] on div "Image Image Image Image Row Copyright © 2023 GemPages. All Rights Reserved. Tex…" at bounding box center [804, 466] width 1049 height 158
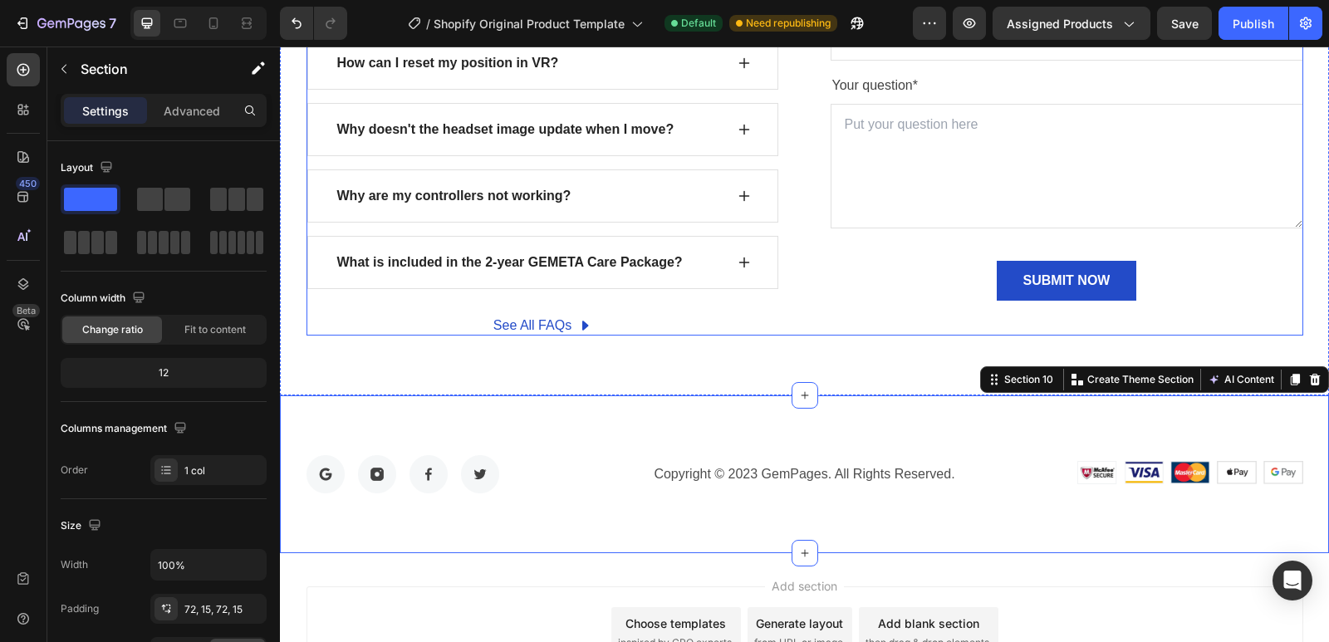
click at [835, 316] on div "Can't find an answer to your question? Heading Call us at 999 - 9999 - 999 or e…" at bounding box center [1067, 86] width 473 height 498
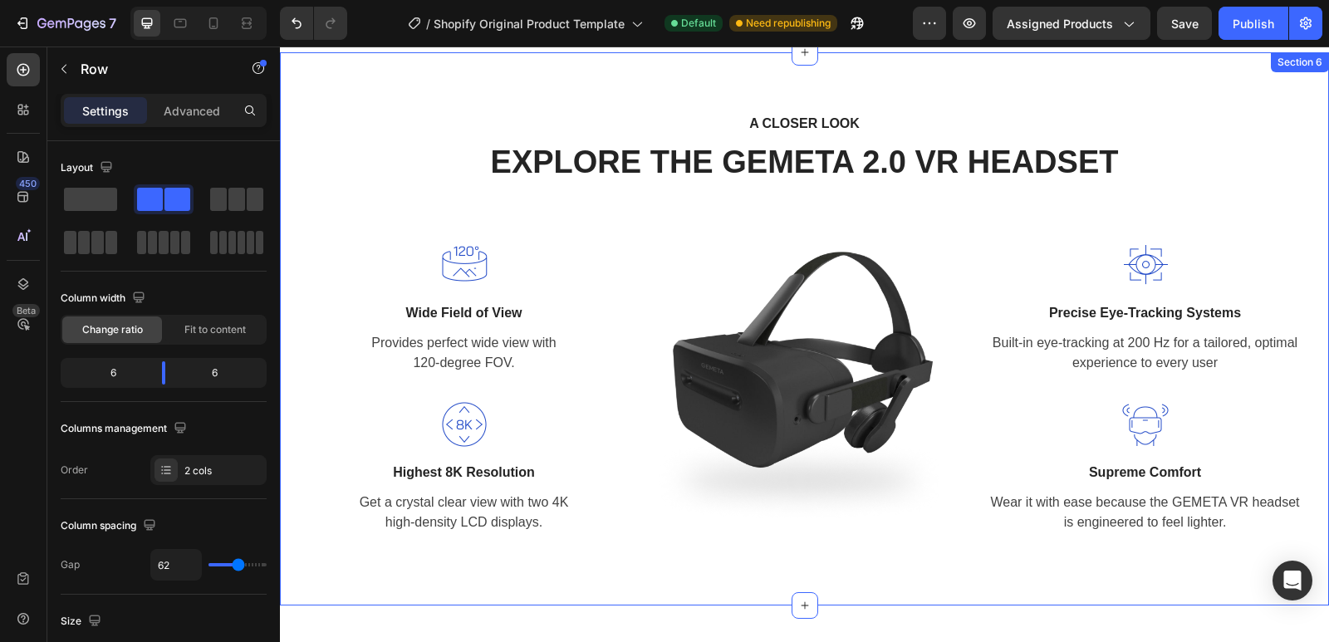
scroll to position [1963, 0]
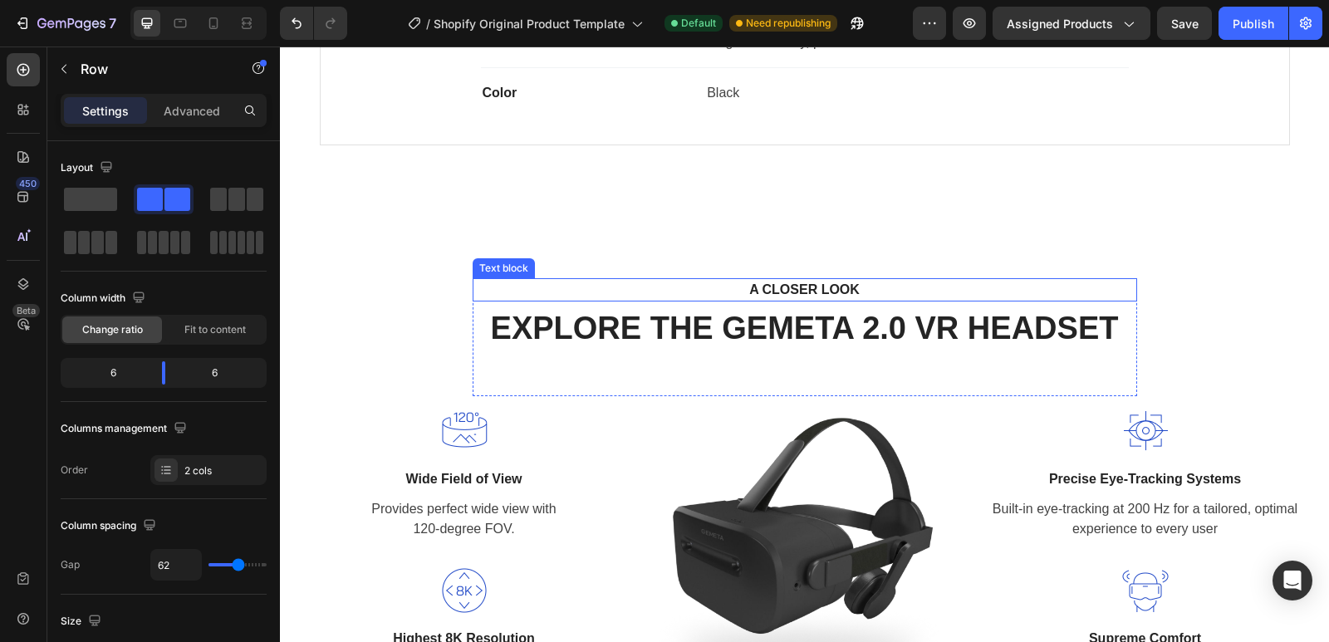
click at [651, 281] on p "A CLOSER LOOK" at bounding box center [805, 290] width 635 height 20
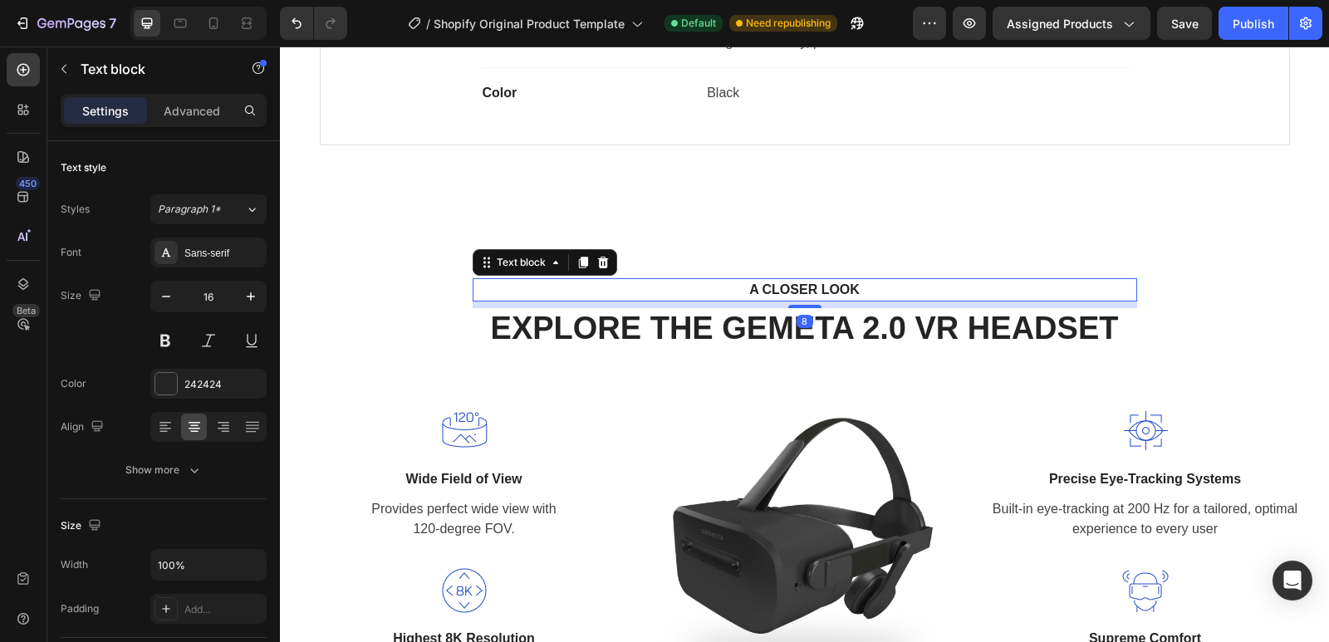
click at [661, 252] on div "A CLOSER LOOK Text block 8 EXPLORE THE GEMETA 2.0 VR HEADSET Heading Row Image …" at bounding box center [804, 494] width 1049 height 553
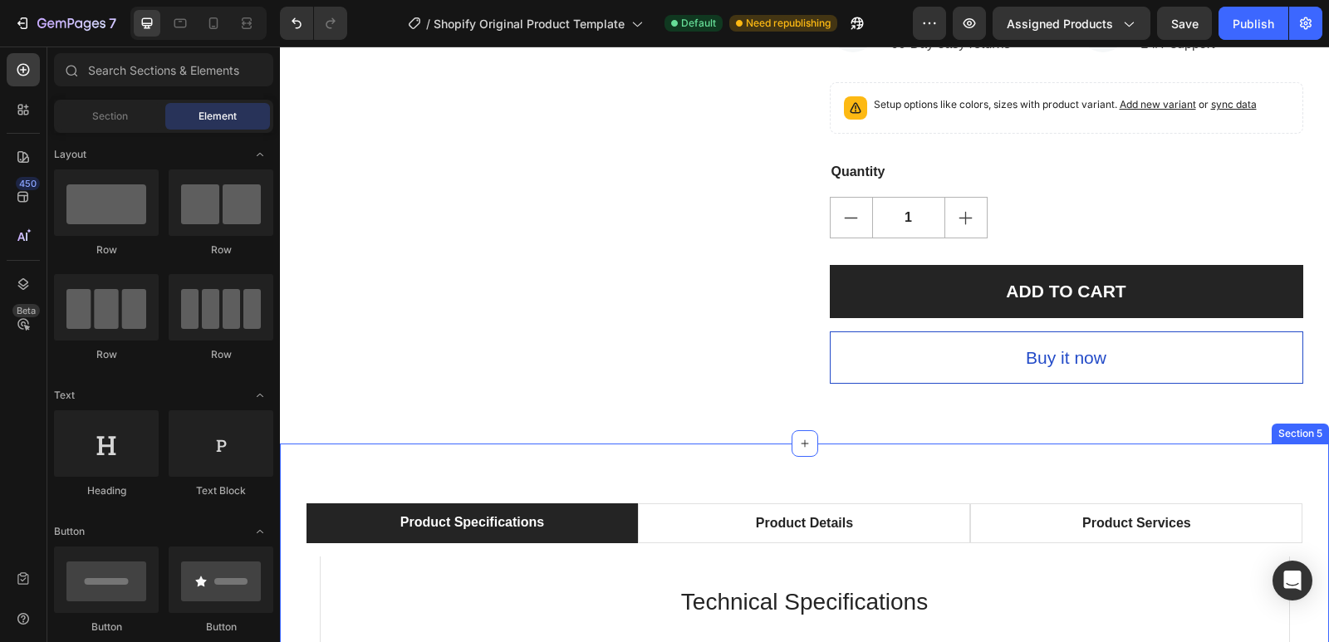
scroll to position [967, 0]
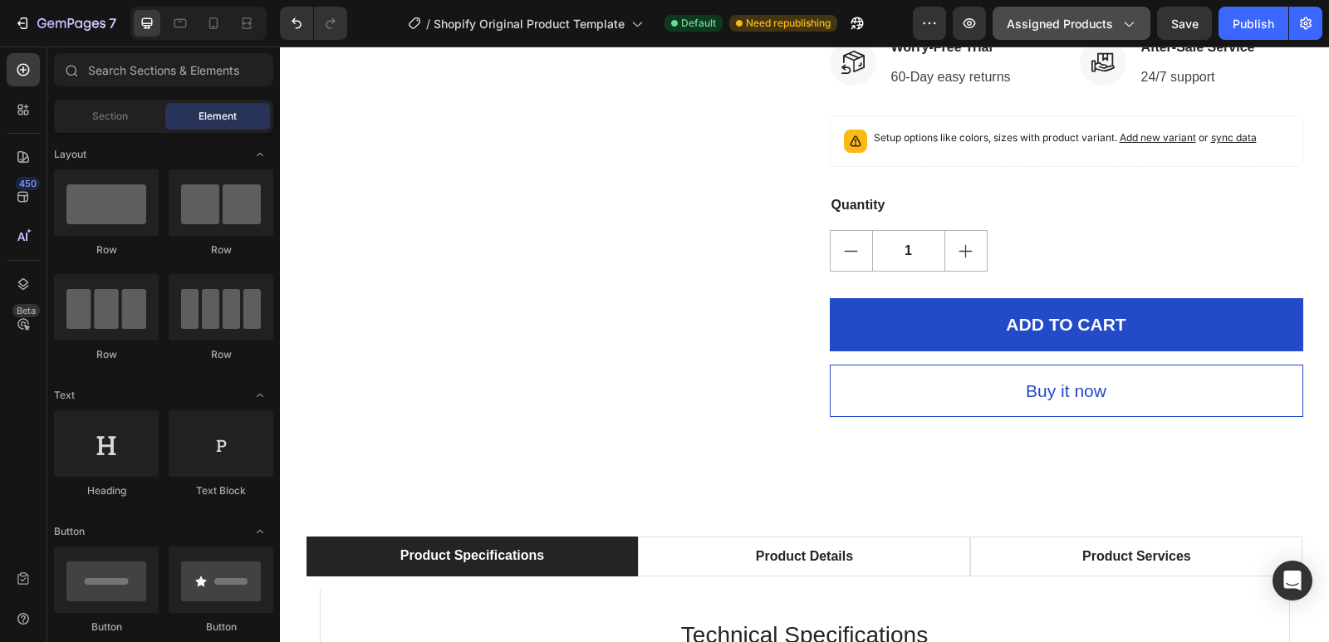
click at [1109, 29] on span "Assigned Products" at bounding box center [1060, 23] width 106 height 17
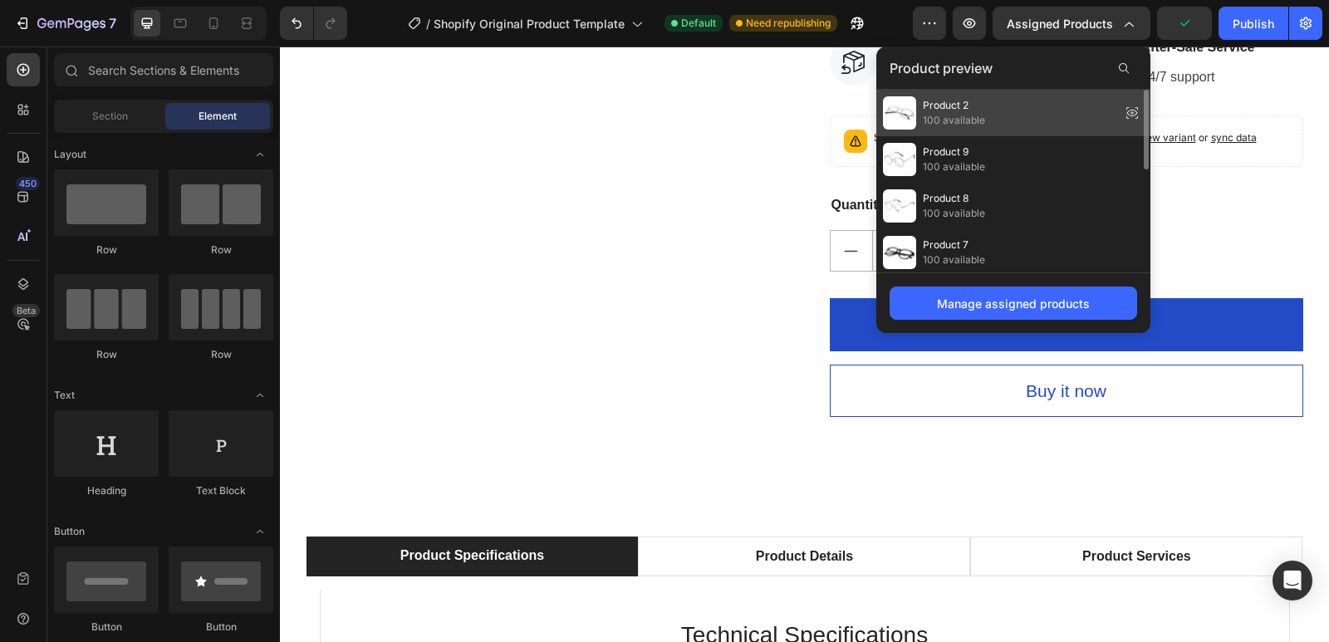
drag, startPoint x: 635, startPoint y: 71, endPoint x: 914, endPoint y: 117, distance: 283.7
click at [914, 117] on img at bounding box center [899, 112] width 33 height 33
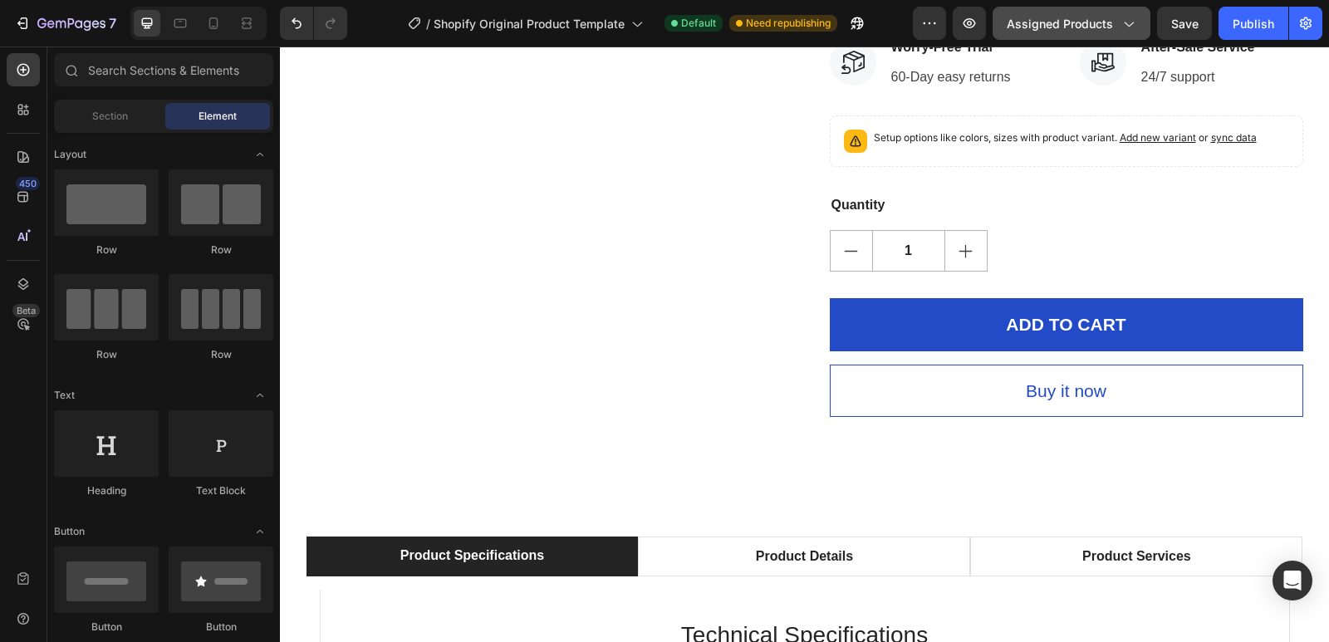
click at [1081, 22] on span "Assigned Products" at bounding box center [1060, 23] width 106 height 17
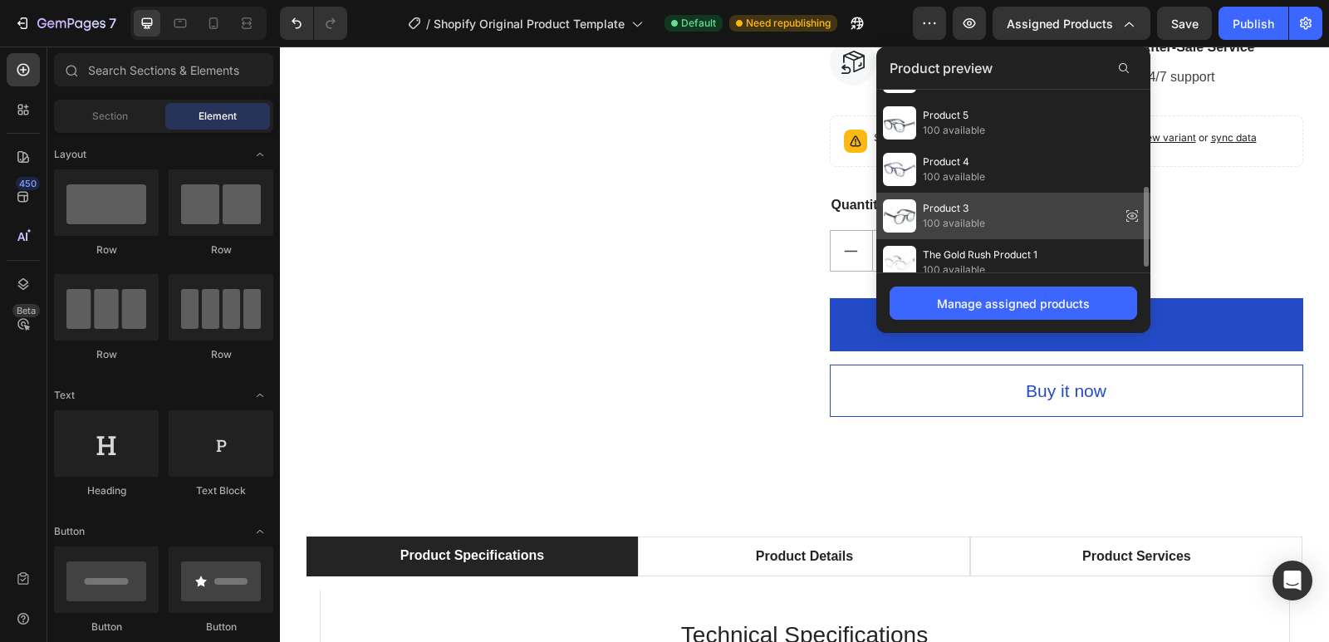
scroll to position [236, 0]
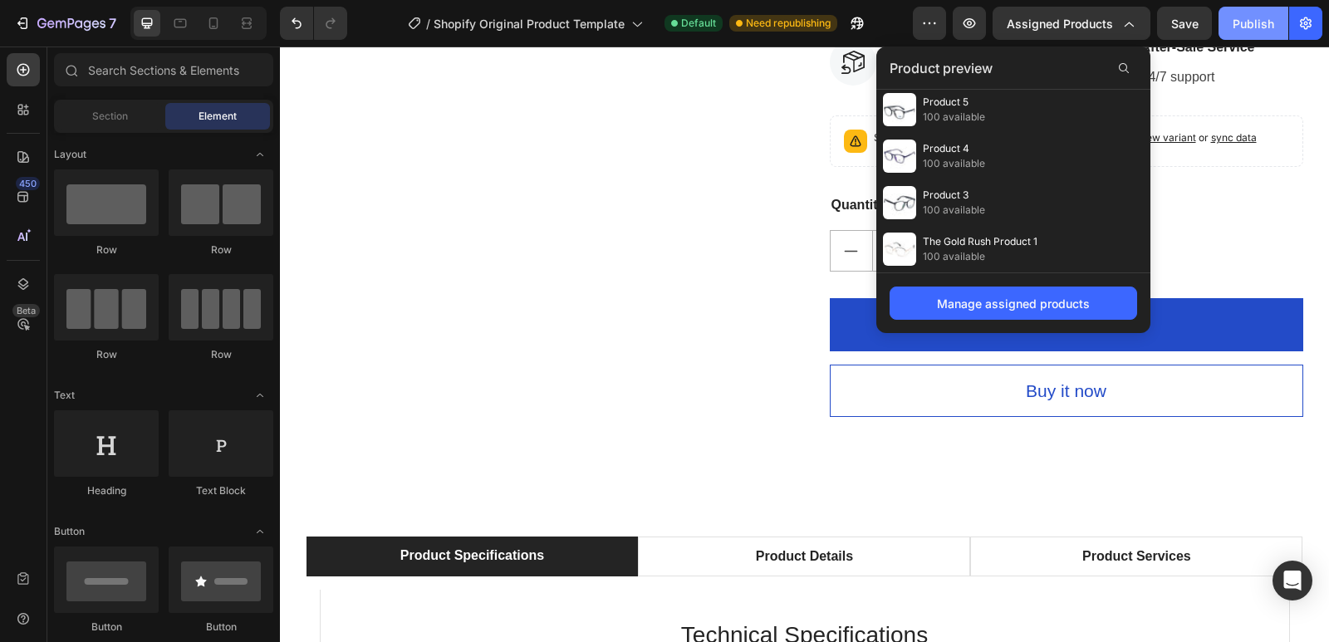
click at [1259, 33] on button "Publish" at bounding box center [1253, 23] width 70 height 33
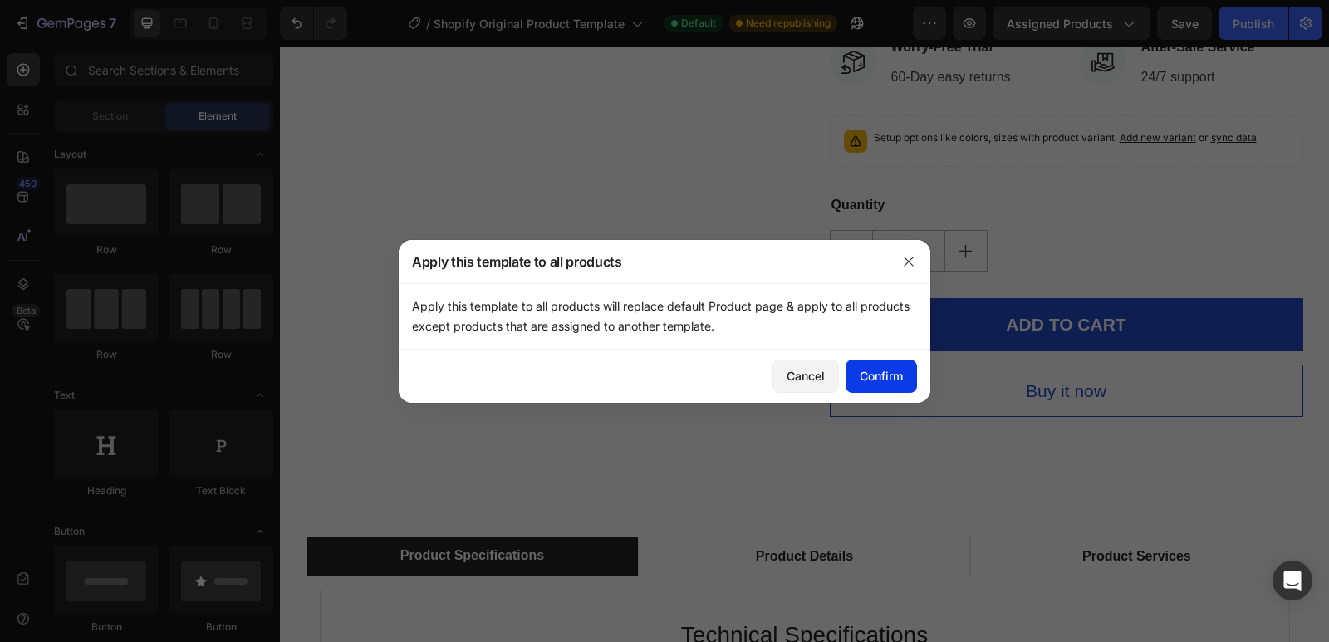
click at [870, 383] on div "Confirm" at bounding box center [881, 375] width 43 height 17
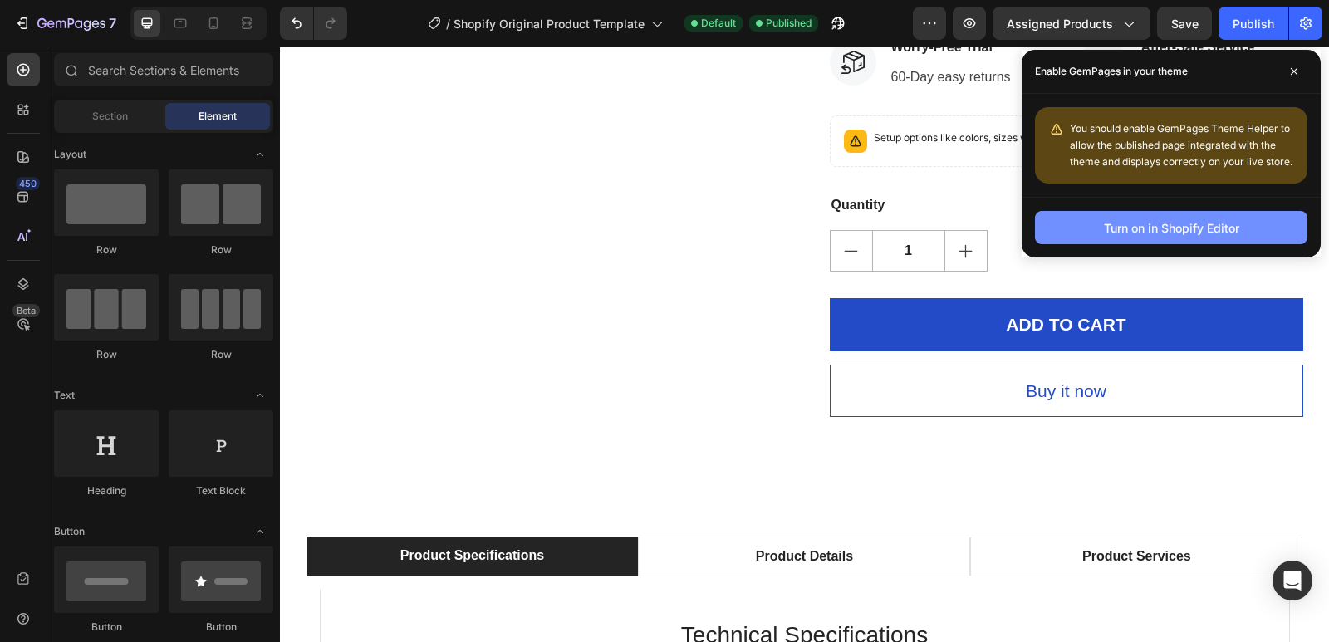
click at [1082, 230] on button "Turn on in Shopify Editor" at bounding box center [1171, 227] width 272 height 33
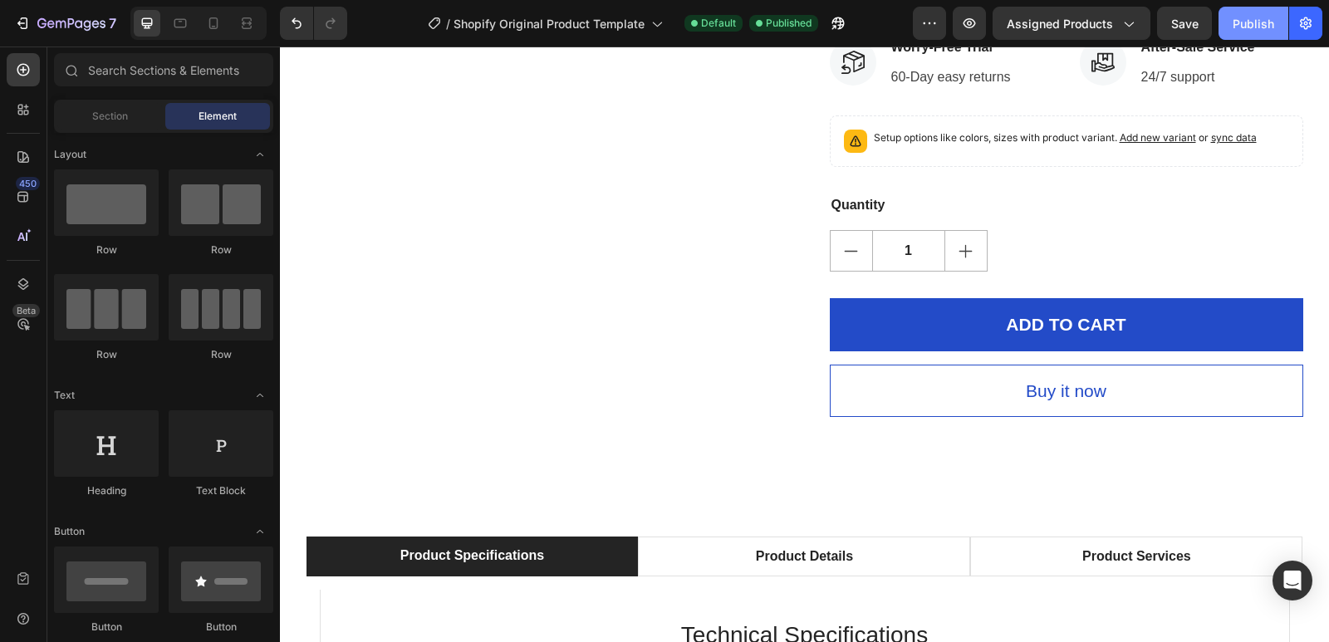
click at [1237, 27] on div "Publish" at bounding box center [1254, 23] width 42 height 17
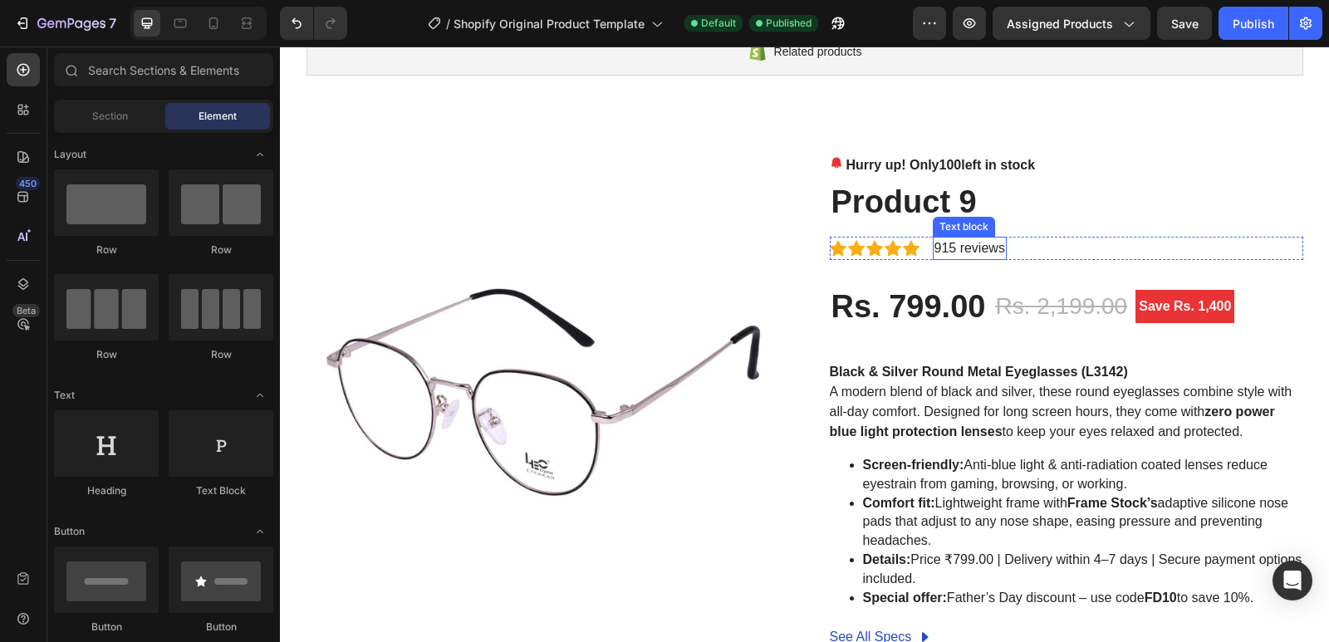
scroll to position [247, 0]
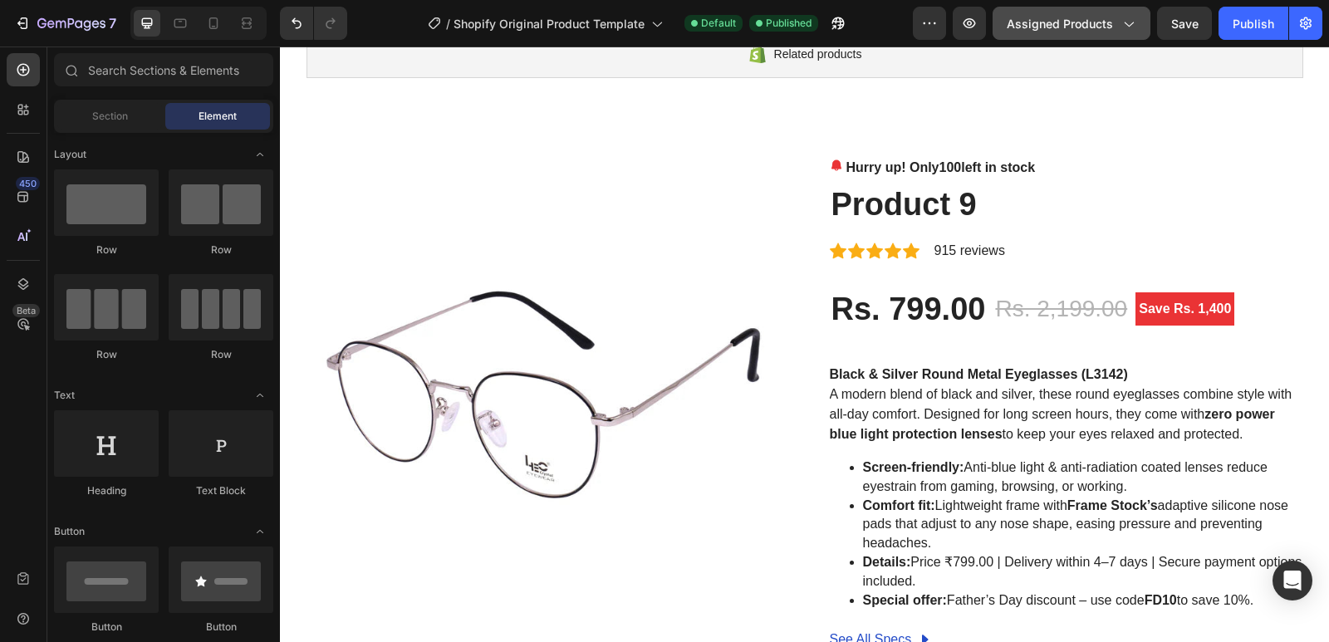
click at [1084, 12] on button "Assigned Products" at bounding box center [1072, 23] width 158 height 33
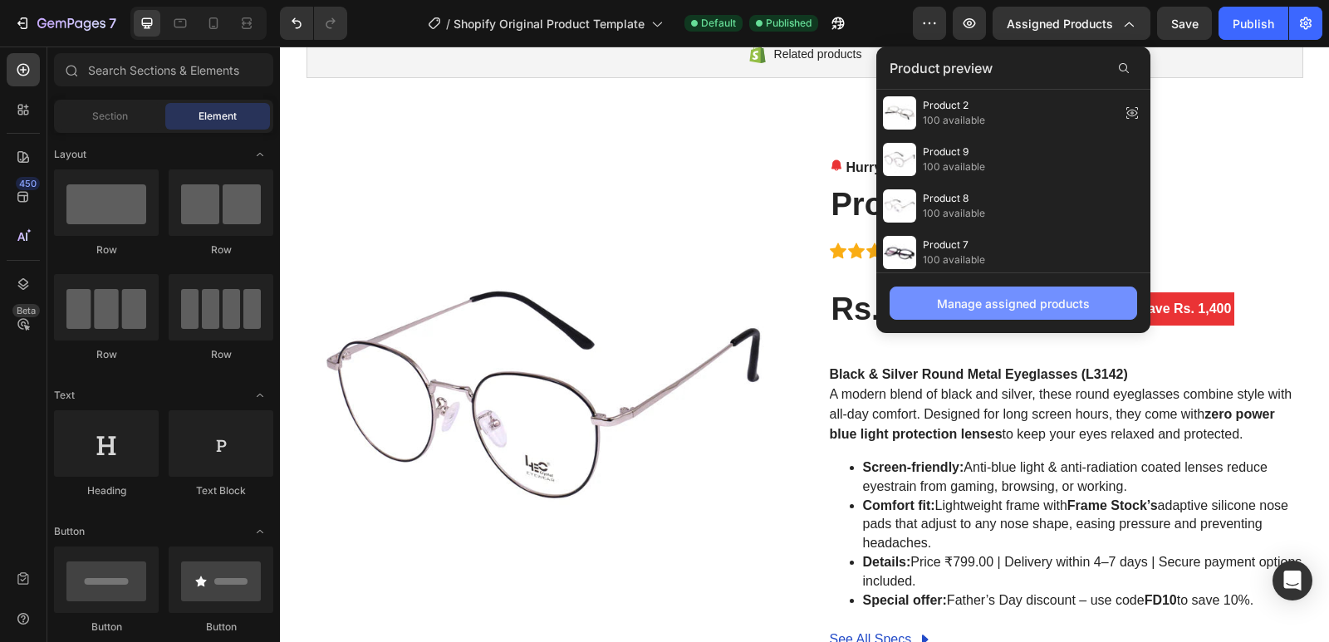
click at [1047, 310] on div "Manage assigned products" at bounding box center [1013, 303] width 153 height 17
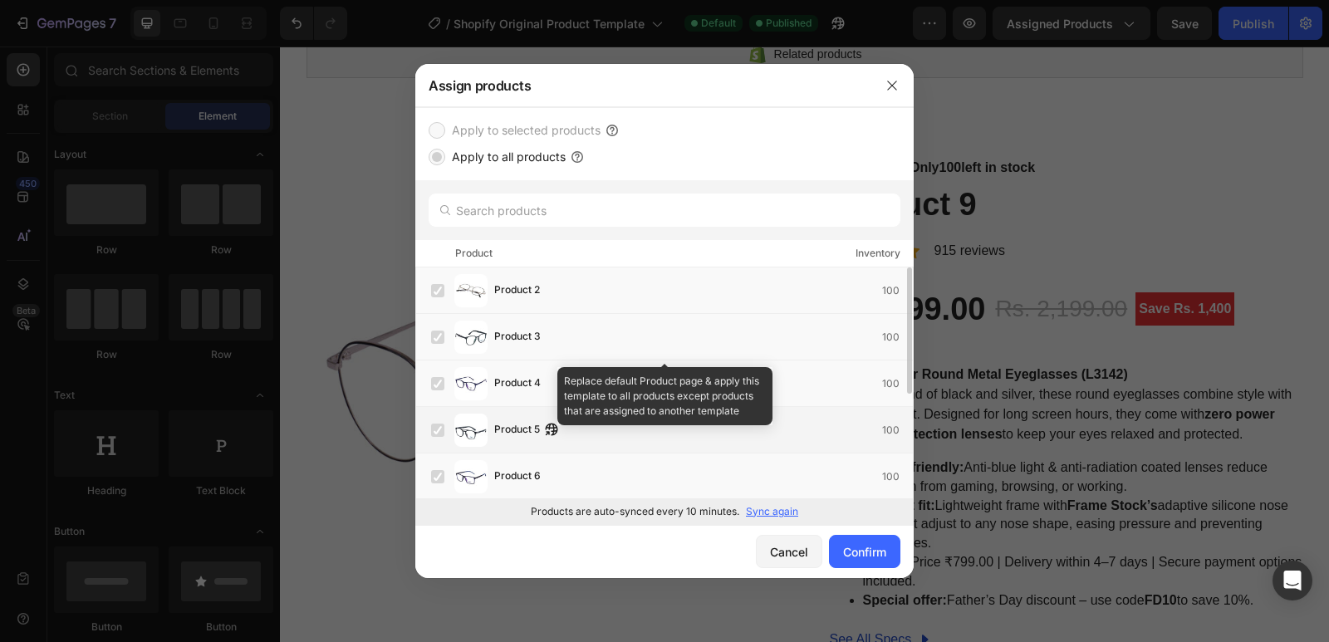
scroll to position [0, 0]
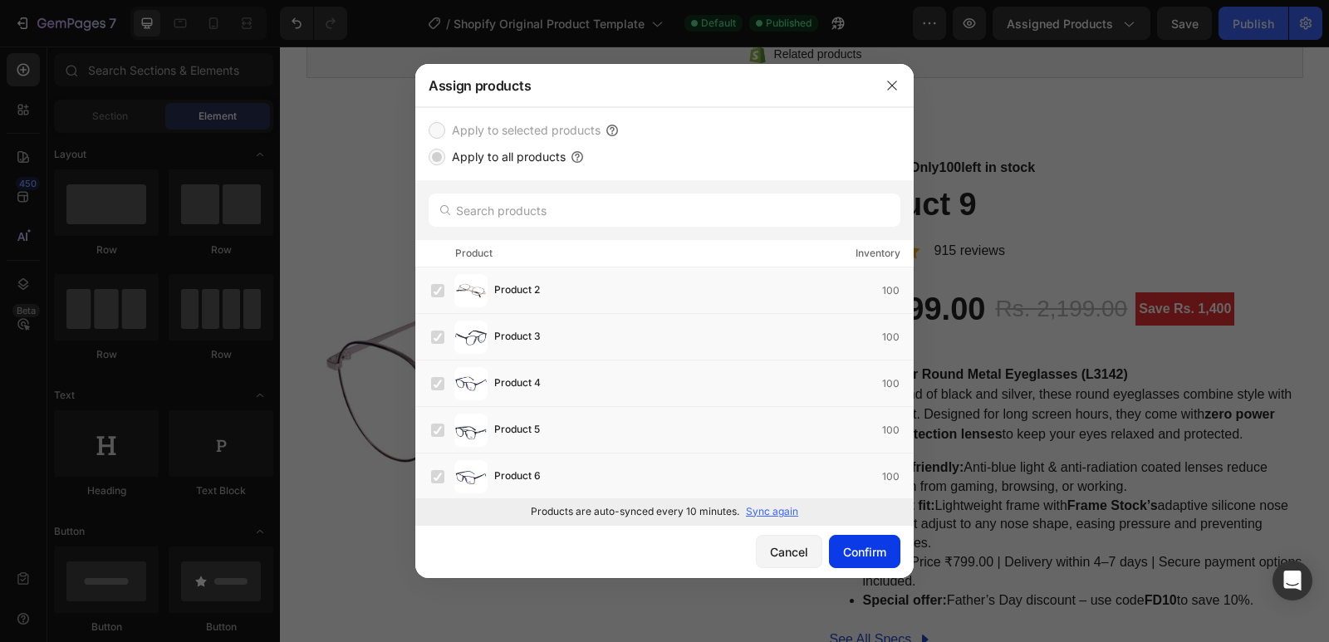
click at [879, 549] on div "Confirm" at bounding box center [864, 551] width 43 height 17
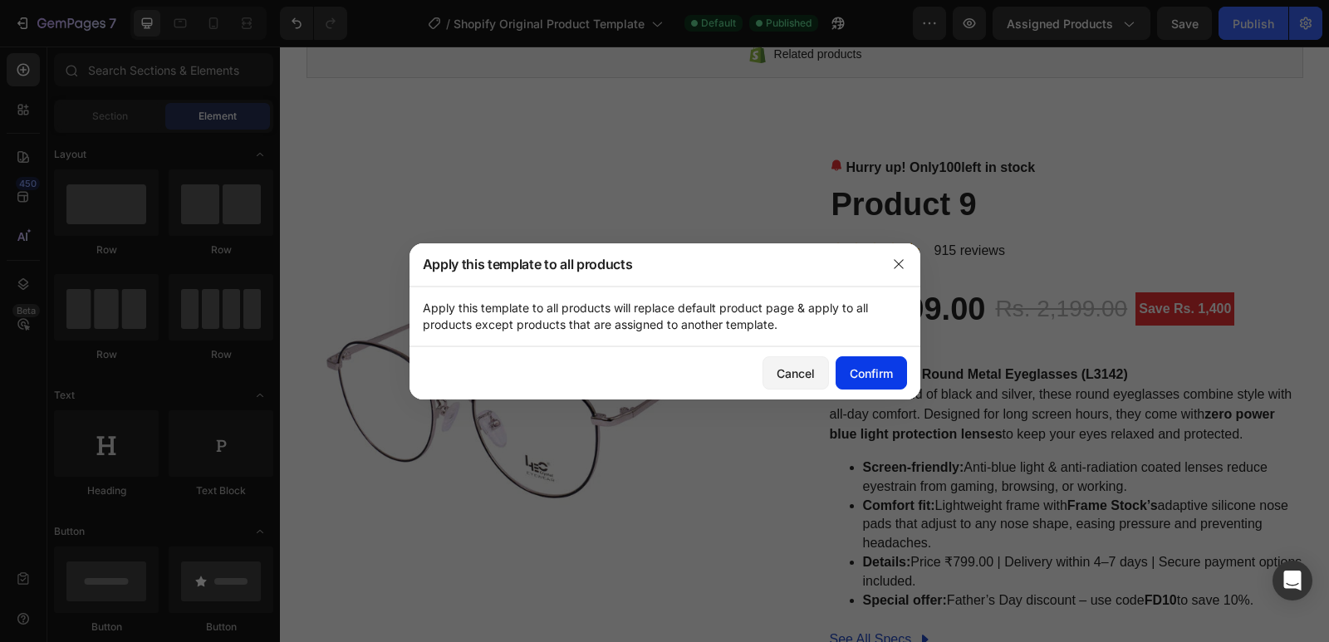
click at [892, 380] on div "Confirm" at bounding box center [871, 373] width 43 height 17
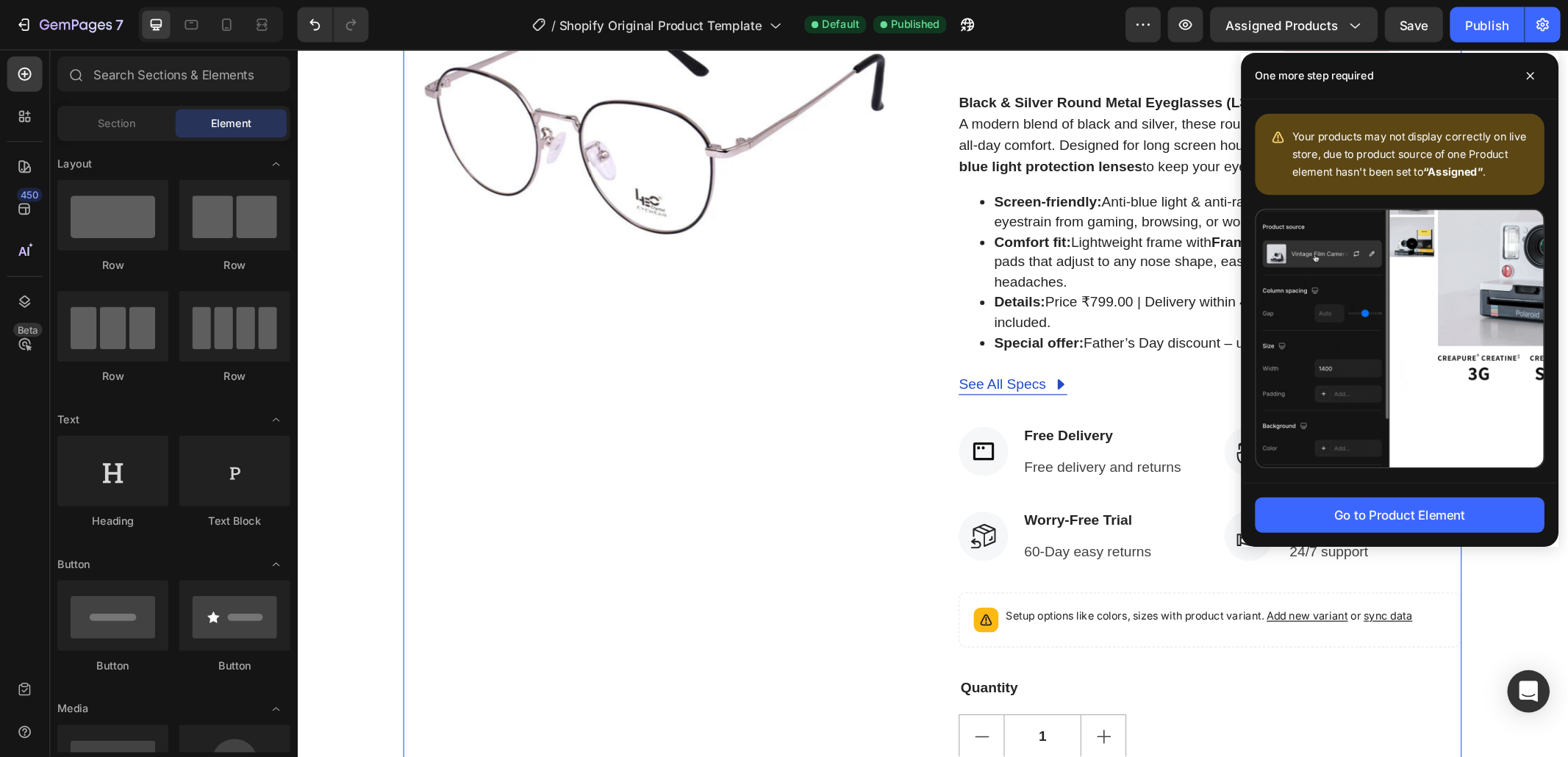
scroll to position [463, 0]
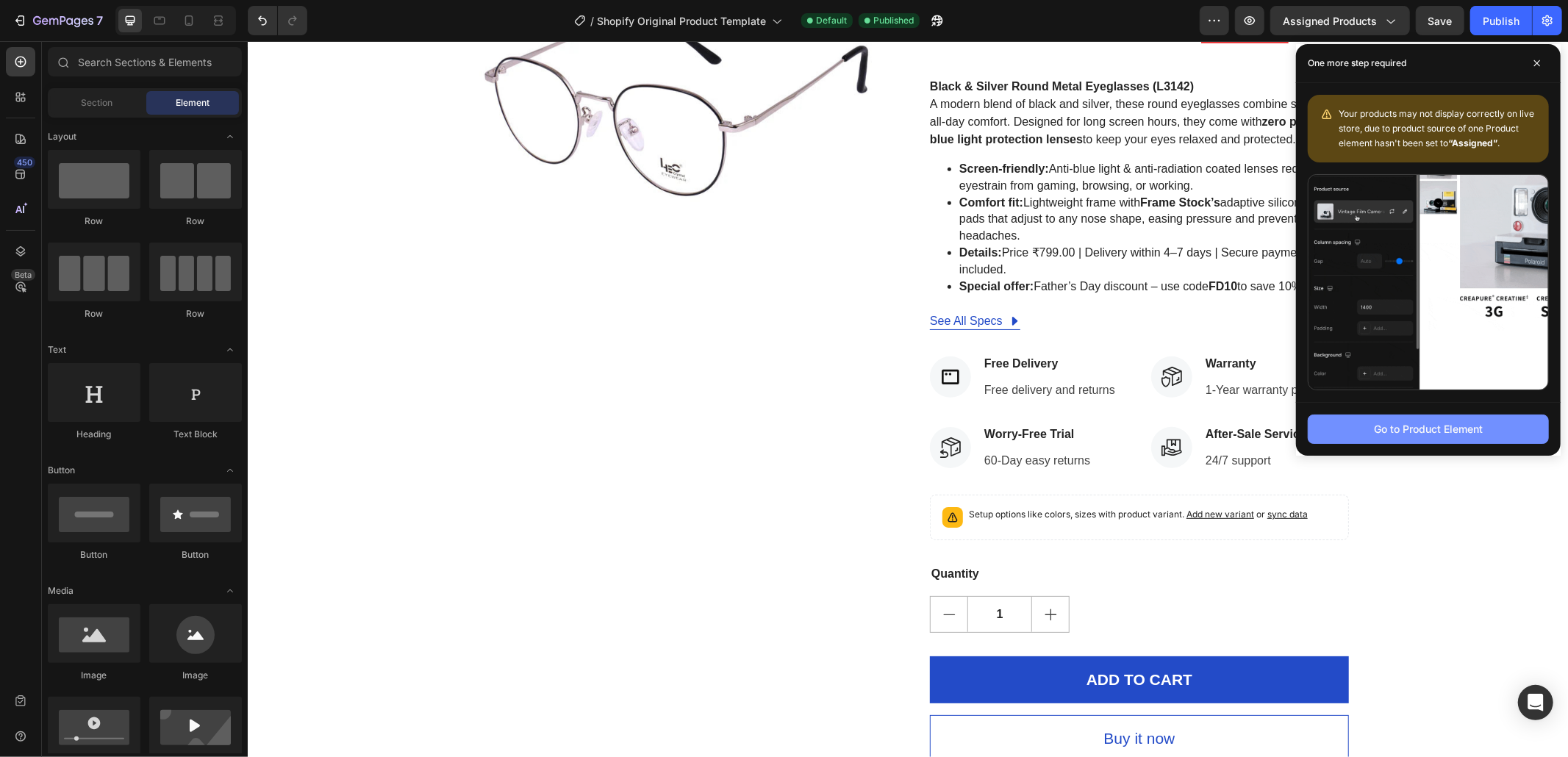
click at [1175, 431] on div "Go to Product Element" at bounding box center [1427, 429] width 109 height 15
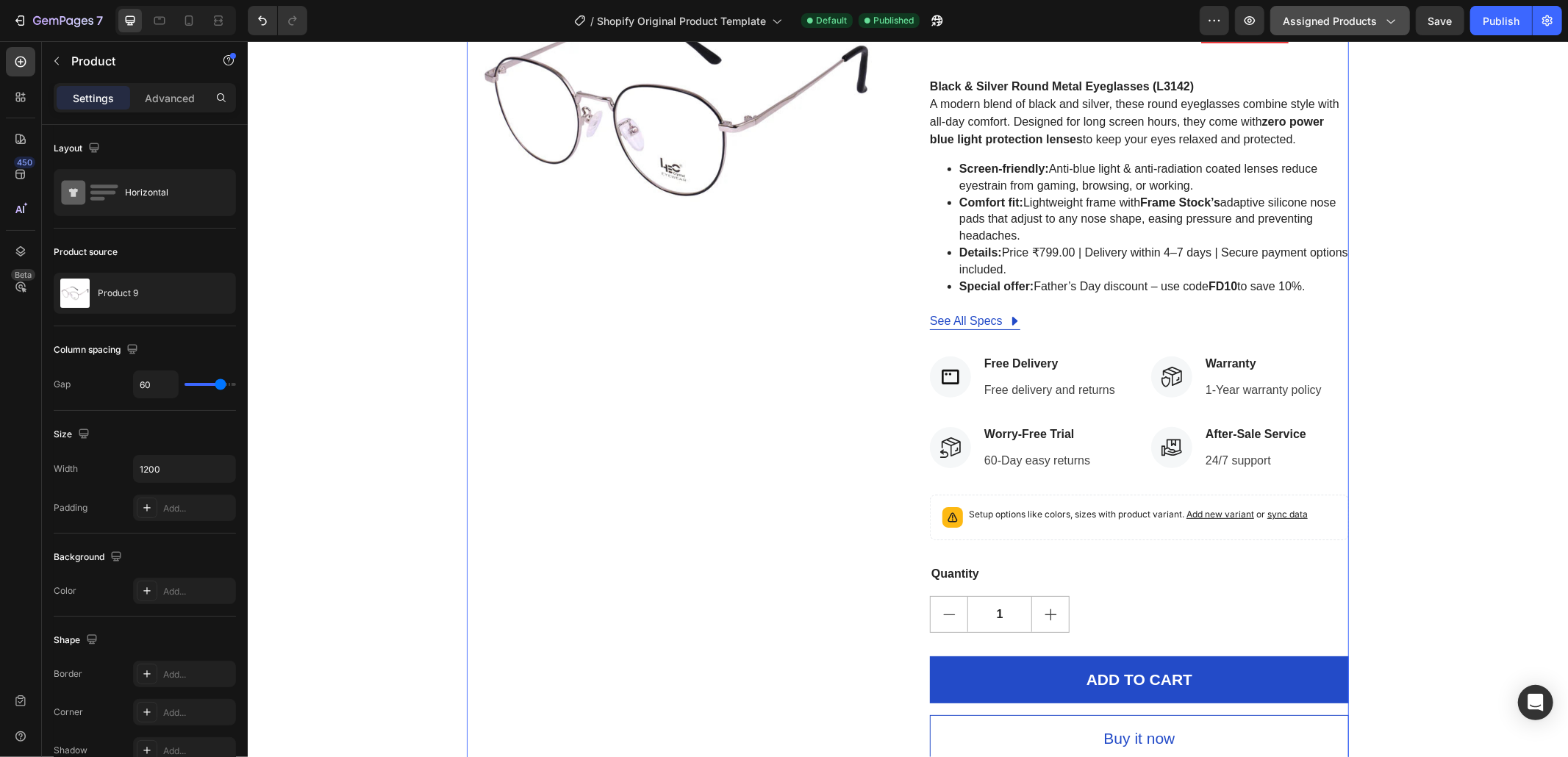
click at [1175, 19] on span "Assigned Products" at bounding box center [1329, 20] width 94 height 15
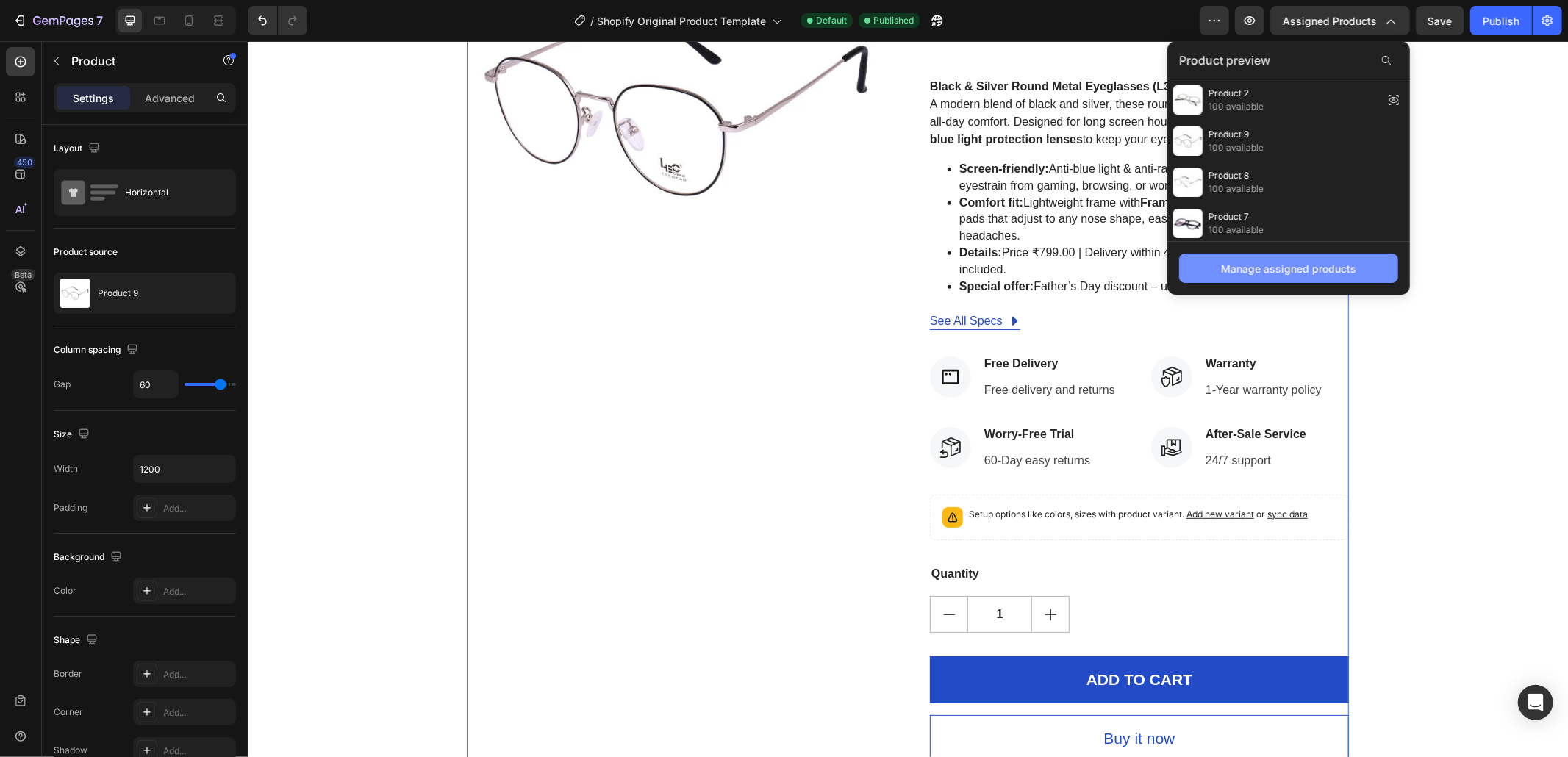
click at [1175, 254] on div "Manage assigned products" at bounding box center [1288, 267] width 242 height 54
click at [1175, 259] on button "Manage assigned products" at bounding box center [1288, 268] width 219 height 29
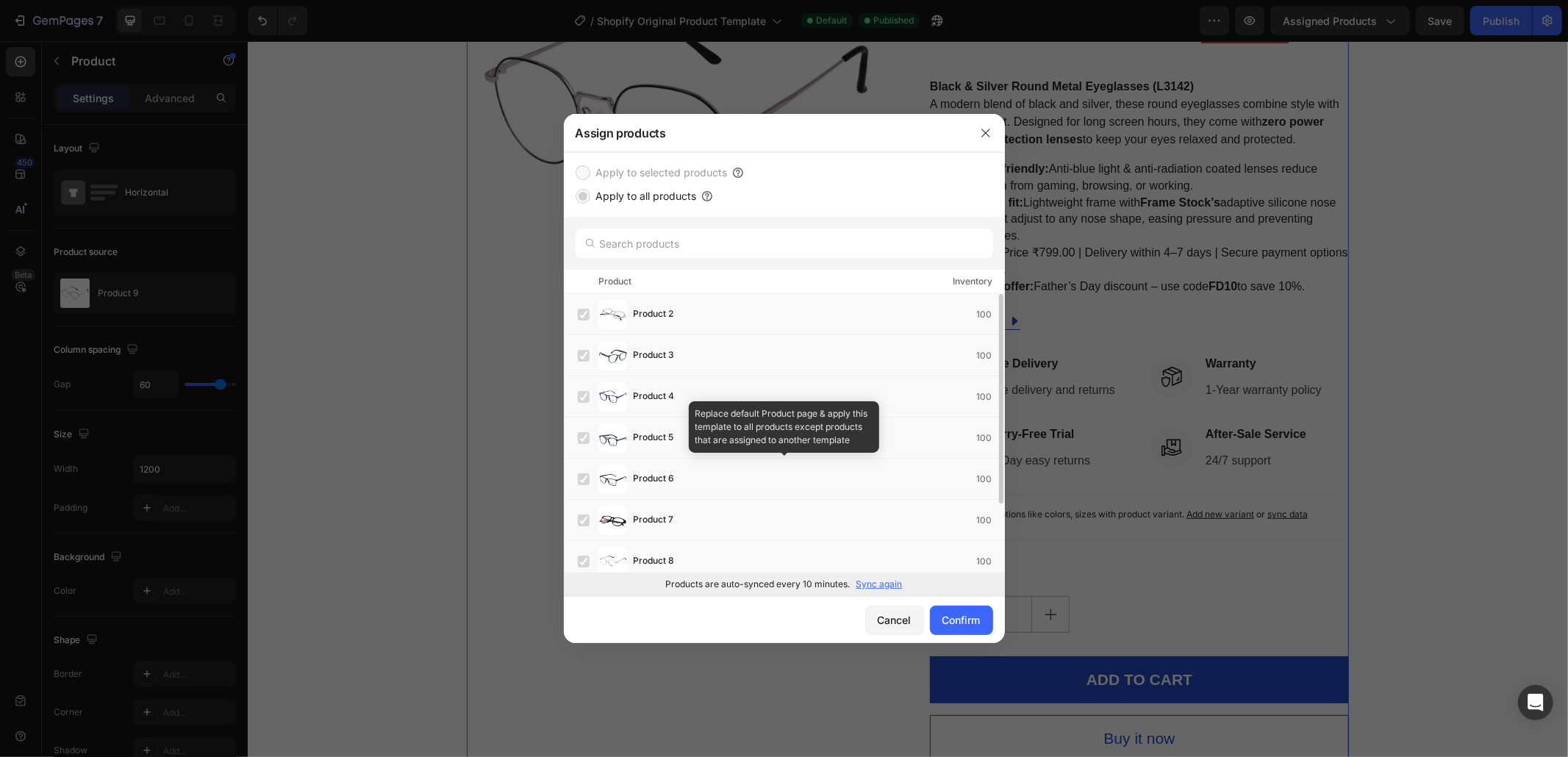
scroll to position [92, 0]
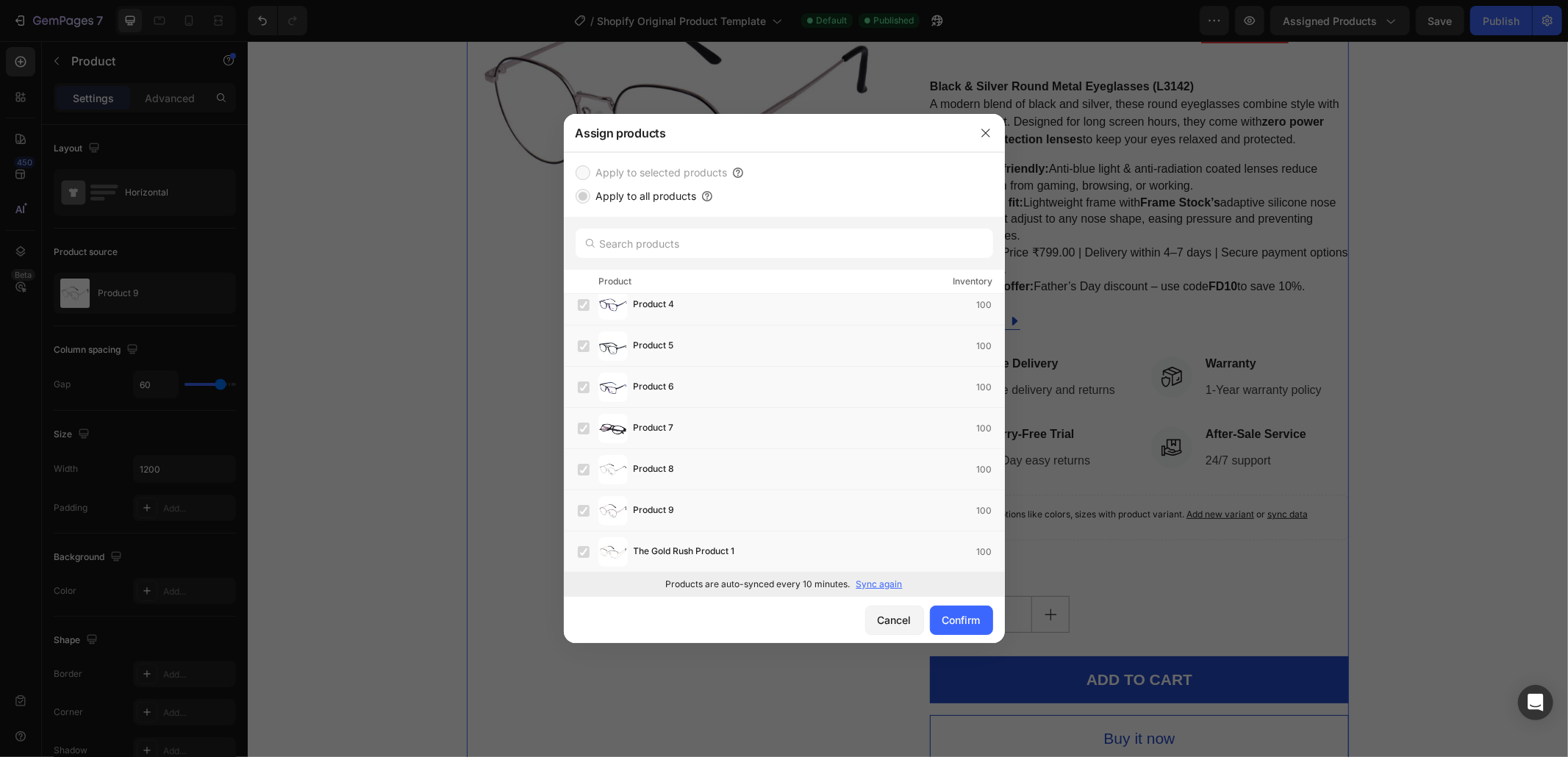
click at [1160, 503] on div at bounding box center [784, 378] width 1568 height 757
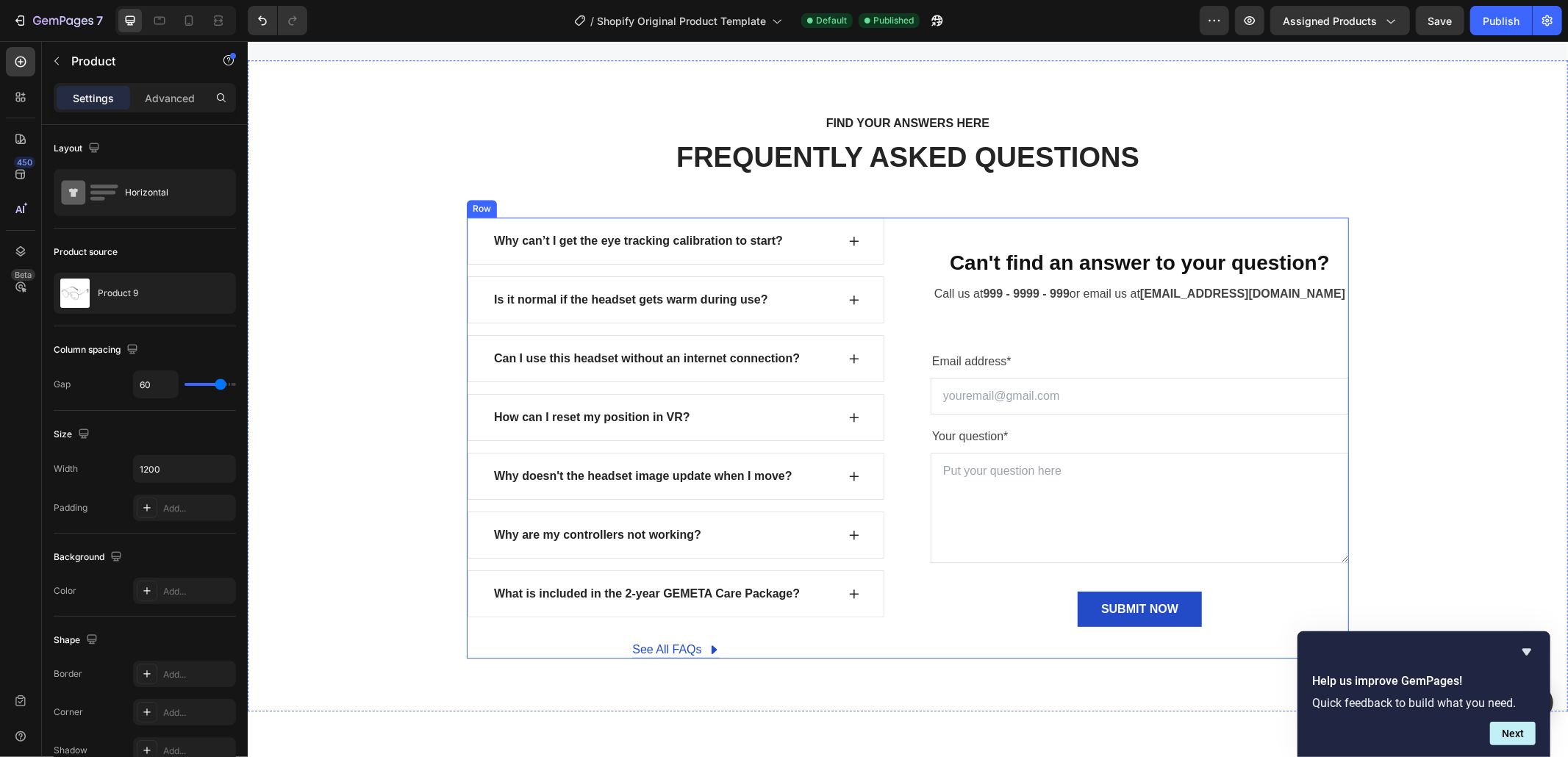
scroll to position [3425, 0]
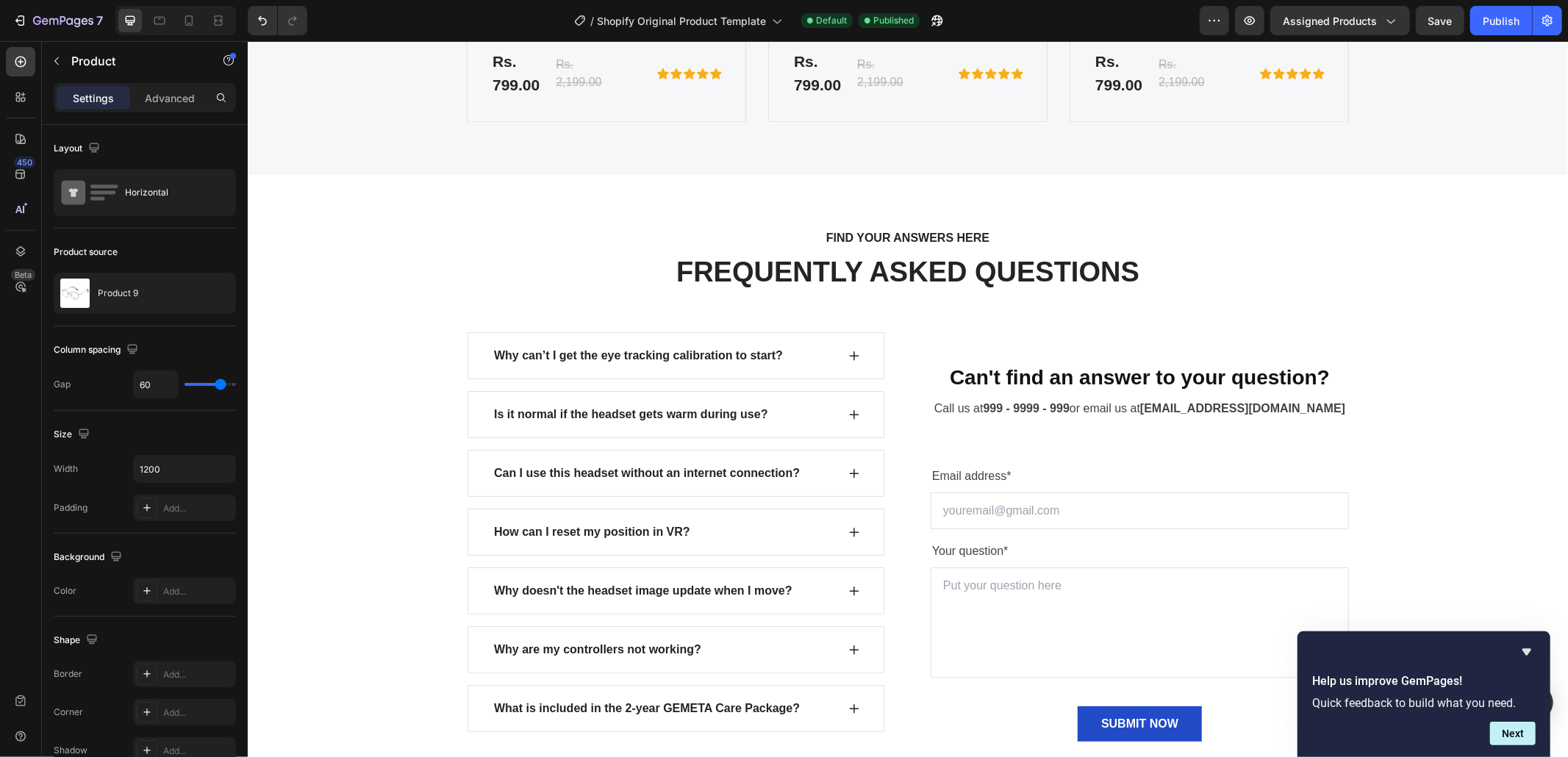
drag, startPoint x: 1516, startPoint y: 647, endPoint x: 1260, endPoint y: 601, distance: 260.1
click at [1175, 568] on div at bounding box center [1424, 653] width 223 height 18
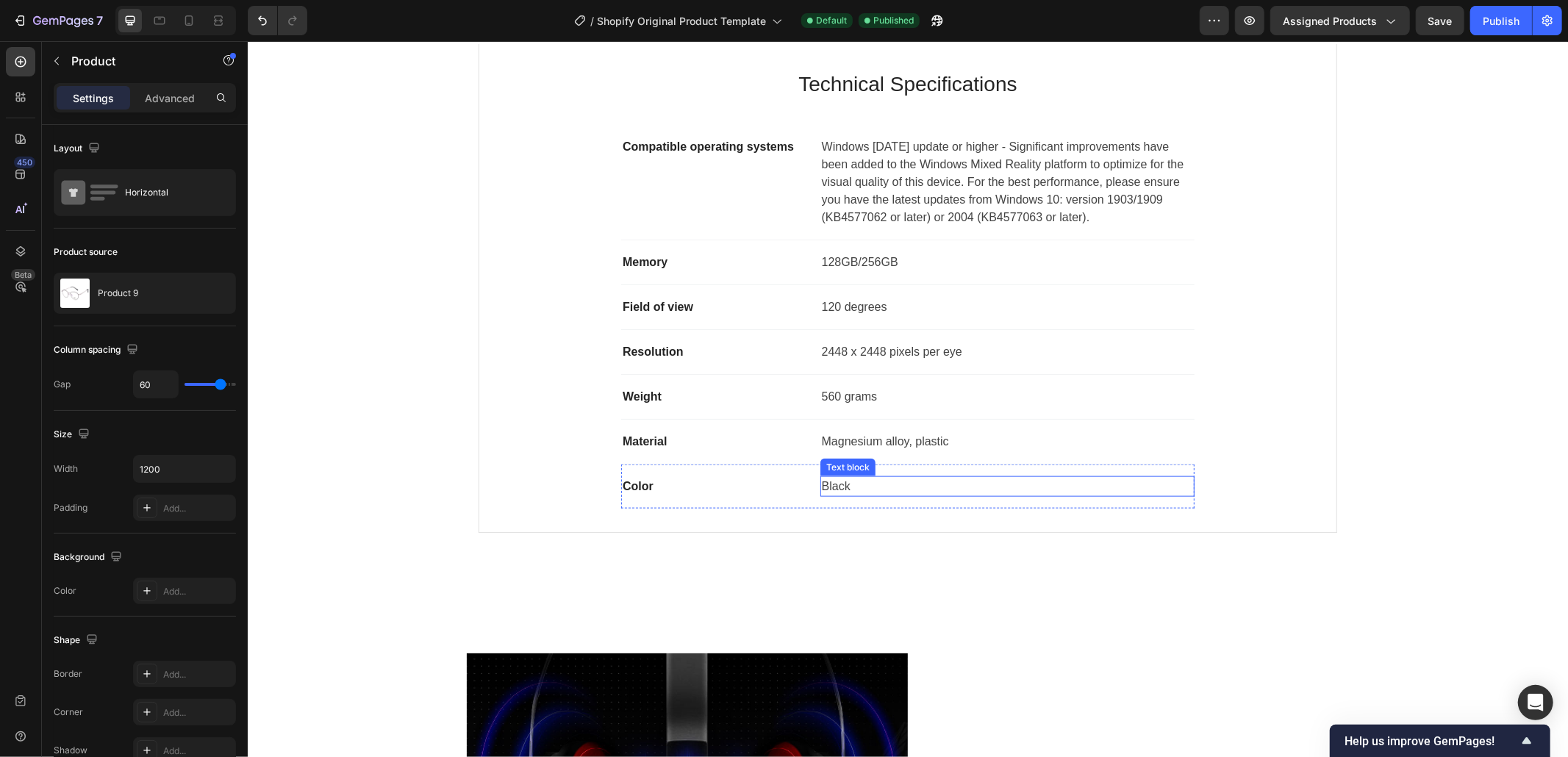
scroll to position [1333, 0]
